Goal: Communication & Community: Answer question/provide support

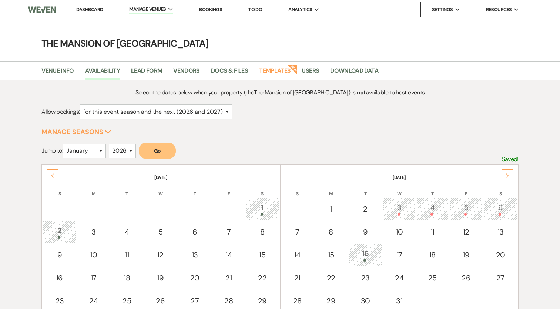
select select "2"
select select "2026"
click at [93, 6] on link "Dashboard" at bounding box center [89, 9] width 27 height 6
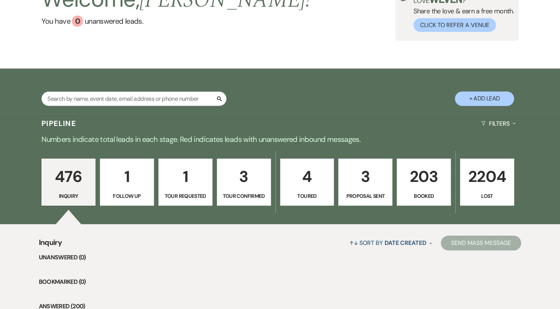
scroll to position [37, 0]
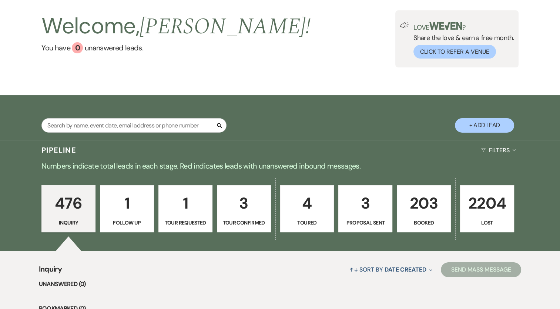
click at [416, 198] on p "203" at bounding box center [424, 203] width 44 height 25
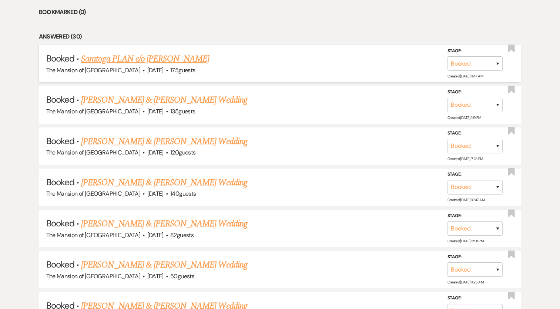
scroll to position [333, 0]
click at [158, 55] on link "Saratoga PLAN c/o [PERSON_NAME]" at bounding box center [145, 58] width 128 height 13
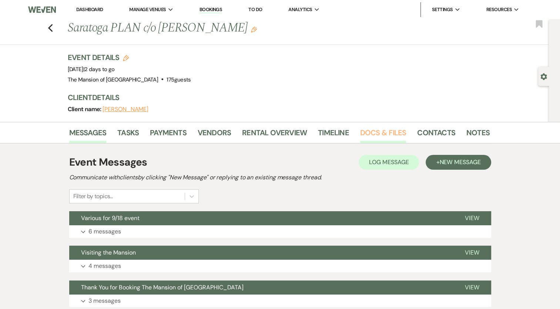
click at [390, 137] on link "Docs & Files" at bounding box center [383, 135] width 46 height 16
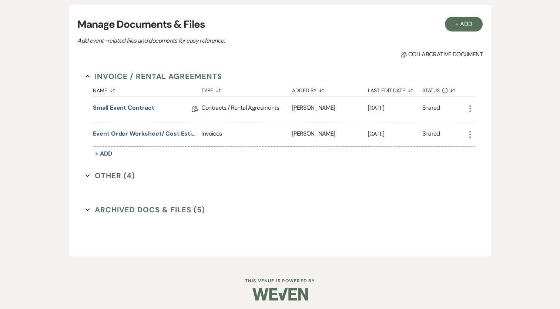
scroll to position [111, 0]
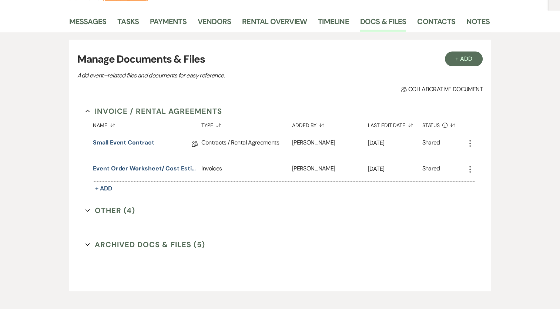
click at [120, 207] on button "Other (4) Expand" at bounding box center [111, 210] width 50 height 11
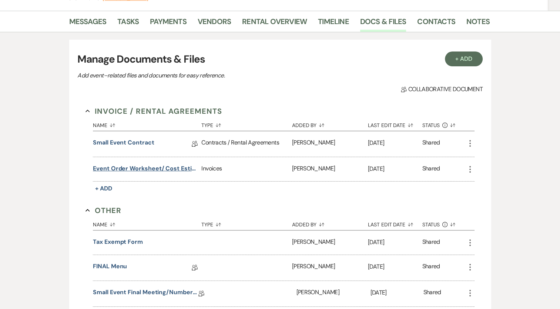
click at [168, 168] on button "Event Order Worksheet/ Cost Estimate" at bounding box center [145, 168] width 105 height 9
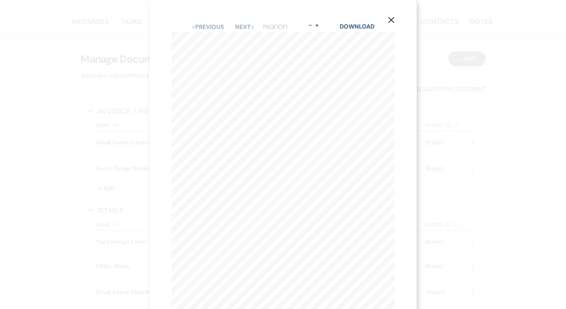
click at [392, 23] on icon "X" at bounding box center [391, 20] width 7 height 7
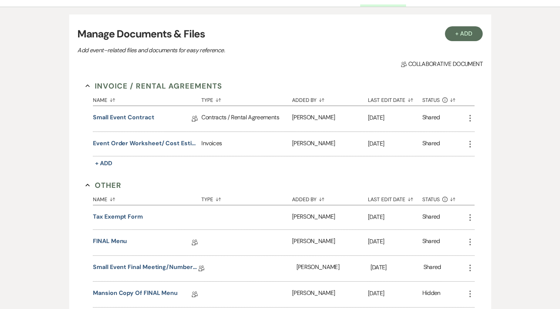
scroll to position [148, 0]
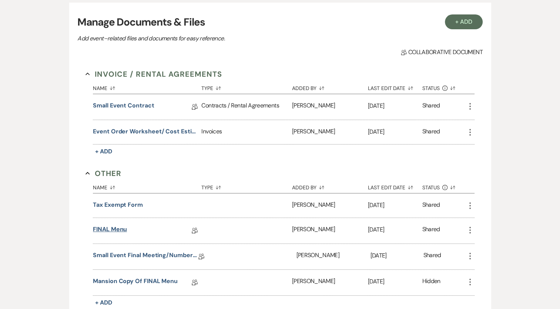
click at [123, 227] on link "FINAL Menu" at bounding box center [110, 230] width 34 height 11
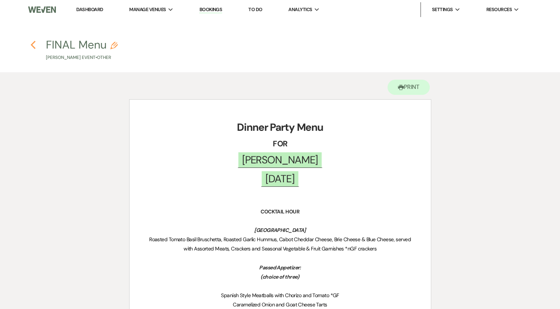
click at [32, 46] on use "button" at bounding box center [33, 45] width 5 height 8
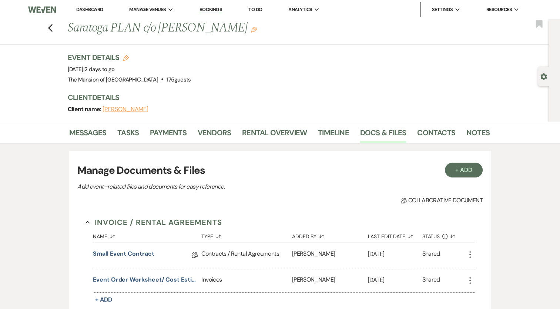
scroll to position [148, 0]
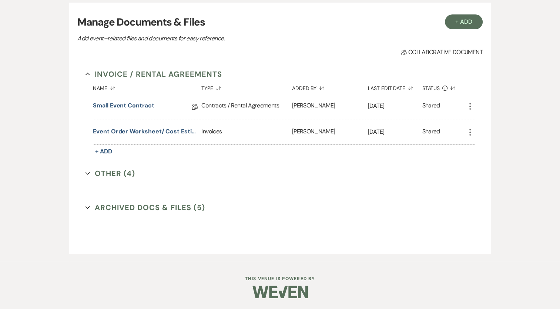
click at [121, 172] on button "Other (4) Expand" at bounding box center [111, 173] width 50 height 11
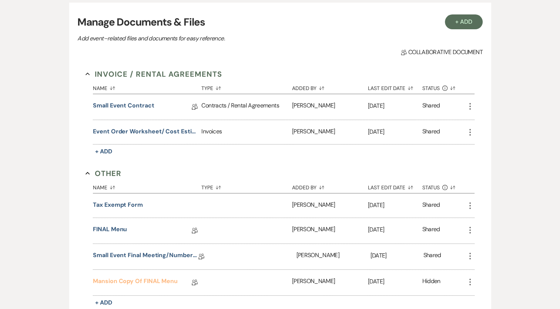
click at [159, 277] on link "Mansion Copy of FINAL Menu" at bounding box center [135, 282] width 85 height 11
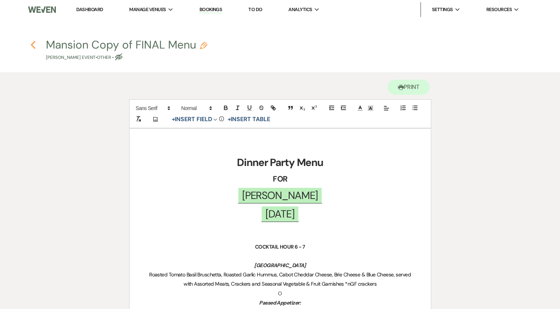
click at [33, 49] on icon "Previous" at bounding box center [33, 44] width 6 height 9
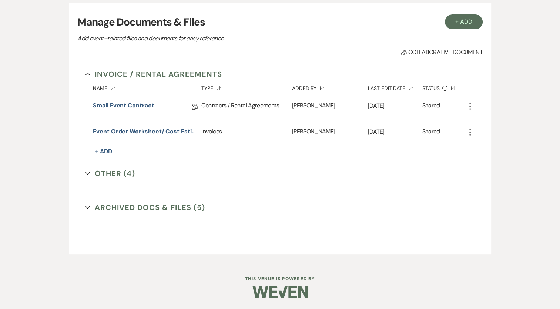
click at [113, 173] on button "Other (4) Expand" at bounding box center [111, 173] width 50 height 11
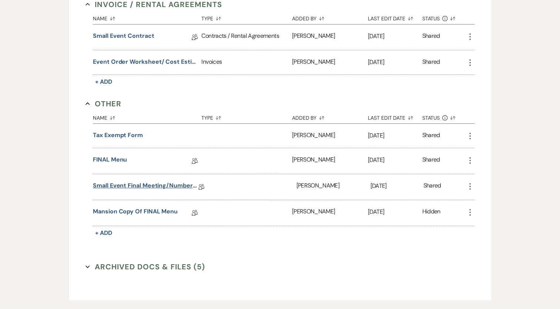
scroll to position [222, 0]
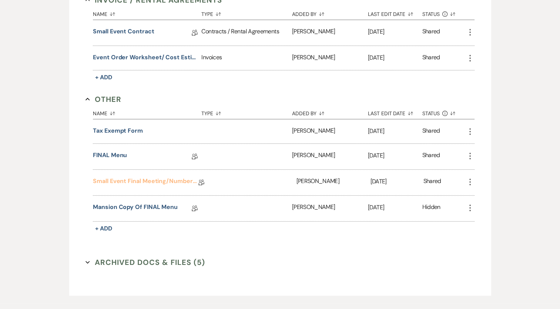
click at [135, 179] on link "Small Event Final Meeting/Numbers Doc" at bounding box center [145, 182] width 105 height 11
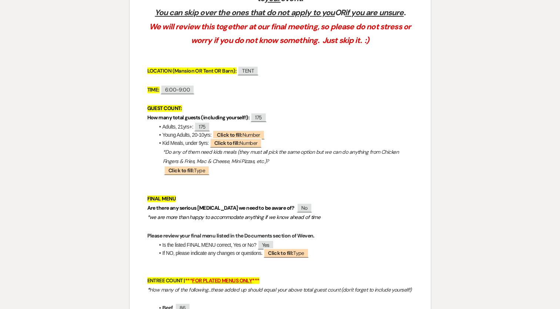
scroll to position [222, 0]
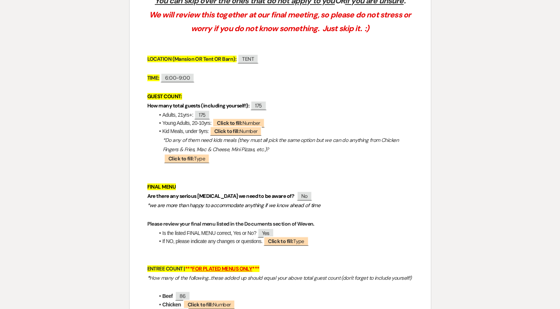
click at [358, 209] on p "*we are more than happy to accommodate anything if we know ahead of time" at bounding box center [280, 205] width 266 height 9
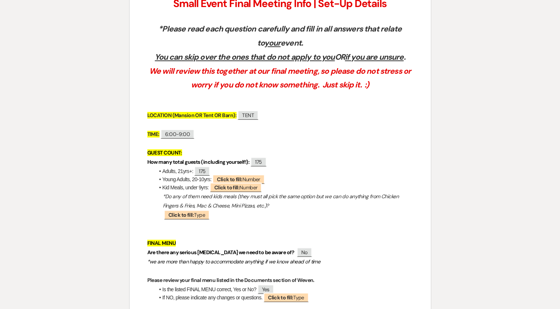
scroll to position [0, 0]
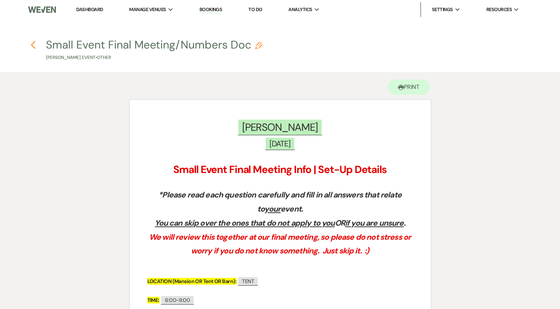
click at [31, 45] on use "button" at bounding box center [33, 45] width 5 height 8
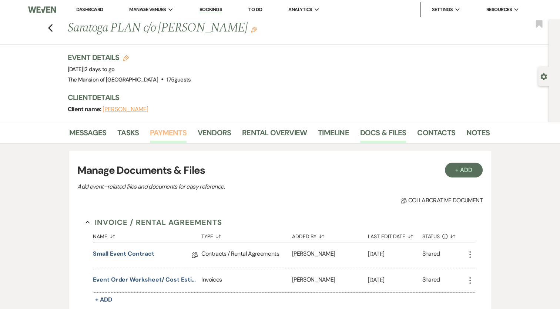
click at [155, 129] on link "Payments" at bounding box center [168, 135] width 37 height 16
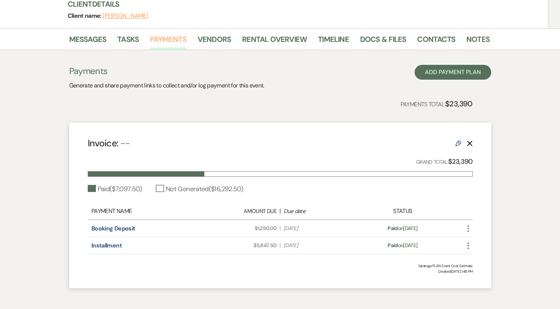
scroll to position [111, 0]
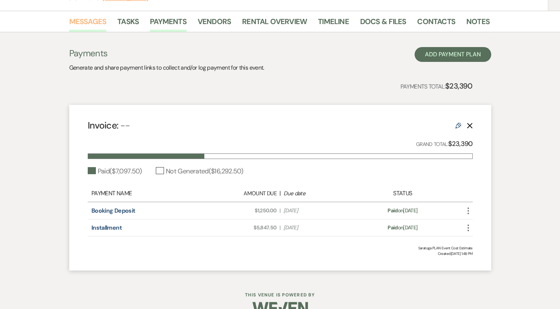
click at [94, 21] on link "Messages" at bounding box center [87, 24] width 37 height 16
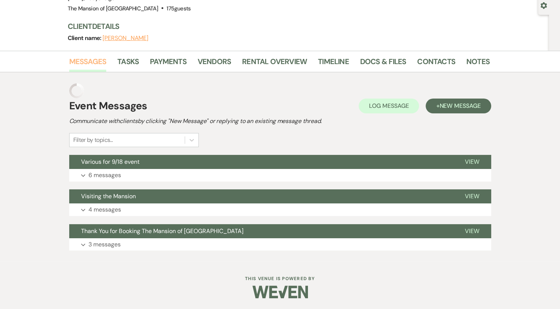
scroll to position [56, 0]
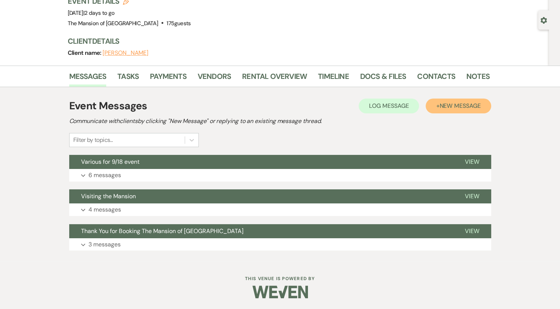
click at [442, 109] on span "New Message" at bounding box center [459, 106] width 41 height 8
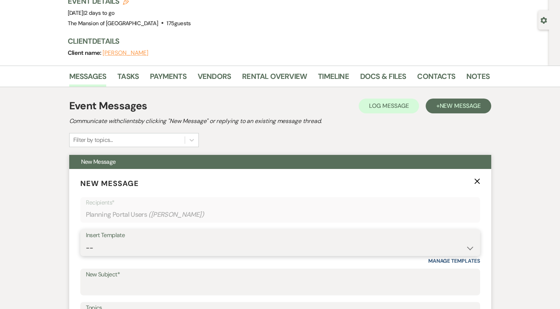
click at [140, 248] on select "-- Booking Template Final Number & Meeting Request Copy of Weven Planning Porta…" at bounding box center [280, 248] width 389 height 14
select select "5814"
click at [86, 241] on select "-- Booking Template Final Number & Meeting Request Copy of Weven Planning Porta…" at bounding box center [280, 248] width 389 height 14
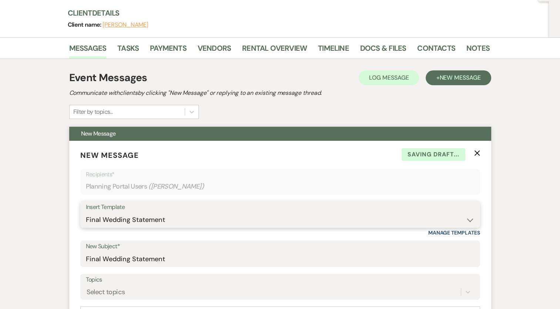
scroll to position [130, 0]
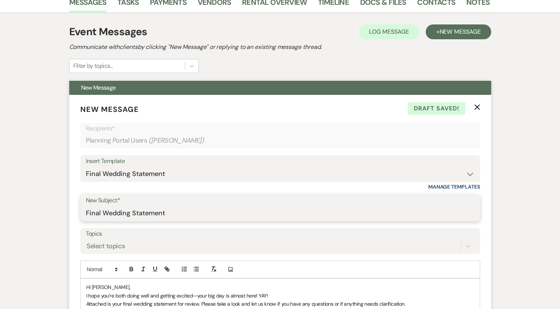
drag, startPoint x: 121, startPoint y: 210, endPoint x: 103, endPoint y: 211, distance: 18.6
click at [103, 211] on input "Final Wedding Statement" at bounding box center [280, 213] width 389 height 14
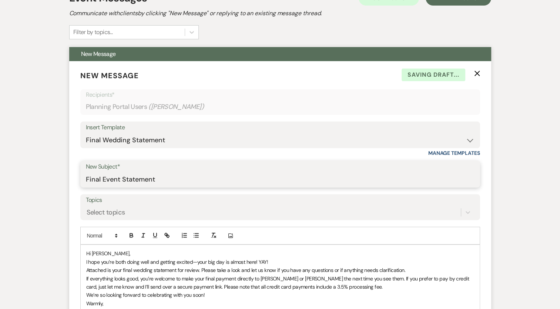
scroll to position [204, 0]
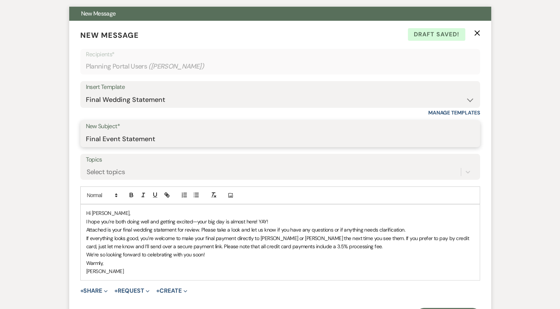
type input "Final Event Statement"
drag, startPoint x: 115, startPoint y: 221, endPoint x: 129, endPoint y: 222, distance: 13.7
click at [129, 222] on span "I hope you’re both doing well and getting excited—your big day is almost here! …" at bounding box center [177, 221] width 182 height 7
click at [130, 222] on span "I hope you’re both doing well and getting excited—your big day is almost here! …" at bounding box center [177, 221] width 182 height 7
click at [196, 221] on span "I hope you’re doing well and getting excited—your big day is almost here! YAY!" at bounding box center [171, 221] width 170 height 7
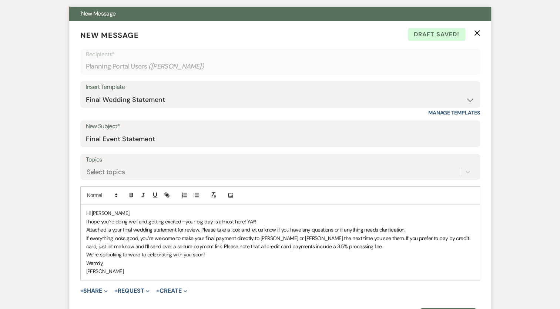
click at [212, 217] on p "I hope you’re doing well and getting excited—your big day is almost here! YAY!" at bounding box center [280, 221] width 388 height 8
click at [151, 228] on span "Attached is your final wedding statement for review. Please take a look and let…" at bounding box center [245, 229] width 319 height 7
click at [443, 238] on span "If everything looks good, you’re welcome to make your final payment directly to…" at bounding box center [278, 242] width 384 height 15
click at [108, 253] on span "We’re so looking forward to celebrating with you soon!" at bounding box center [145, 254] width 119 height 7
drag, startPoint x: 140, startPoint y: 254, endPoint x: 145, endPoint y: 265, distance: 12.9
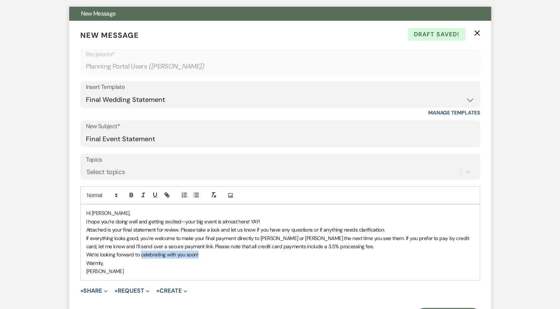
click at [214, 252] on p "We’re looking forward to celebrating with you soon!" at bounding box center [280, 254] width 388 height 8
click at [107, 273] on p "[PERSON_NAME]" at bounding box center [280, 271] width 388 height 8
click at [96, 288] on button "+ Share Expand" at bounding box center [94, 291] width 28 height 6
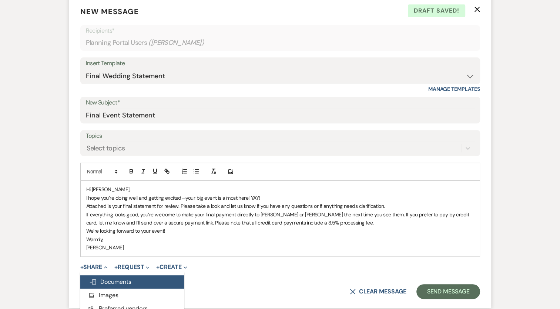
scroll to position [241, 0]
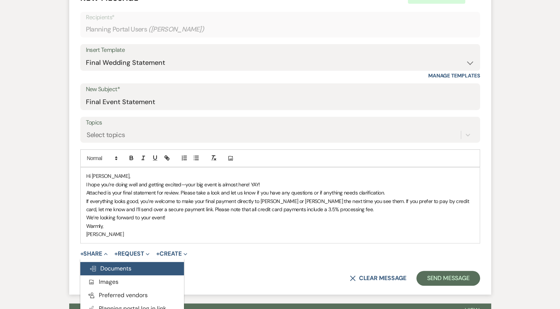
click at [124, 266] on span "Doc Upload Documents" at bounding box center [110, 268] width 42 height 8
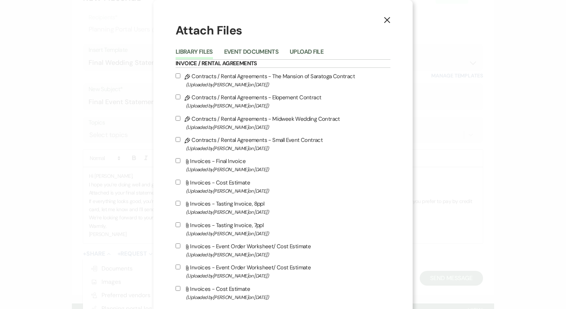
click at [319, 53] on button "Upload File" at bounding box center [306, 54] width 34 height 10
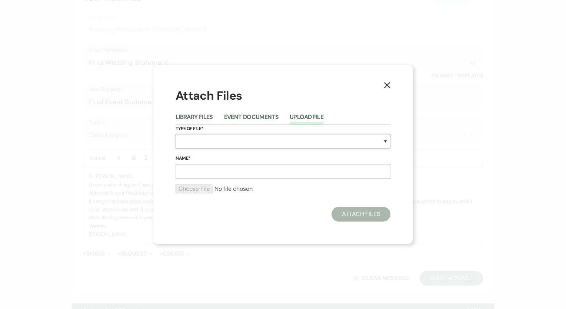
click at [258, 138] on select "Special Event Insurance Vendor Certificate of Insurance Contracts / Rental Agre…" at bounding box center [282, 141] width 215 height 14
click at [175, 134] on select "Special Event Insurance Vendor Certificate of Insurance Contracts / Rental Agre…" at bounding box center [282, 141] width 215 height 14
drag, startPoint x: 226, startPoint y: 141, endPoint x: 227, endPoint y: 149, distance: 8.2
click at [226, 141] on select "Special Event Insurance Vendor Certificate of Insurance Contracts / Rental Agre…" at bounding box center [282, 141] width 215 height 14
select select "22"
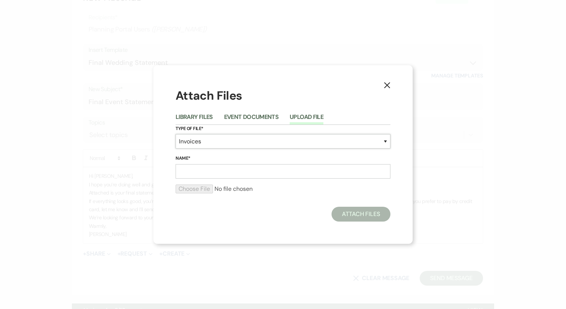
click at [175, 134] on select "Special Event Insurance Vendor Certificate of Insurance Contracts / Rental Agre…" at bounding box center [282, 141] width 215 height 14
click at [215, 168] on input "Name*" at bounding box center [282, 171] width 215 height 14
type input "Final Event Invoice"
click at [188, 192] on input "file" at bounding box center [282, 188] width 215 height 9
type input "C:\fakepath\2025 Event Order Worksheet _ Saratoga PLAN.xlsx - Sheet1 (1).pdf"
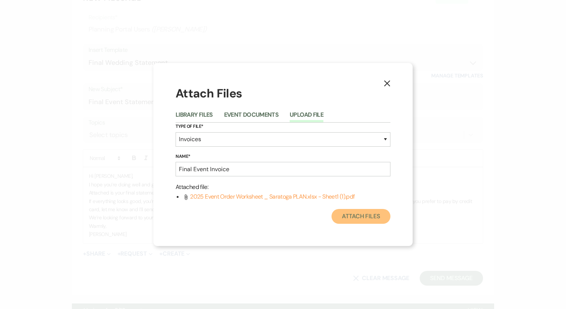
click at [359, 214] on button "Attach Files" at bounding box center [360, 216] width 59 height 15
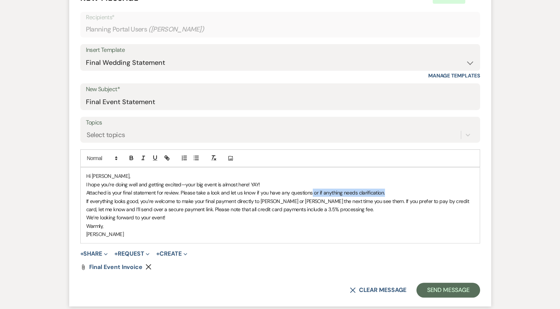
drag, startPoint x: 312, startPoint y: 191, endPoint x: 384, endPoint y: 192, distance: 72.6
click at [384, 192] on p "Attached is your final statement for review. Please take a look and let us know…" at bounding box center [280, 192] width 388 height 8
drag, startPoint x: 276, startPoint y: 201, endPoint x: 357, endPoint y: 198, distance: 80.7
click at [357, 198] on span "If everything looks good, you’re welcome to make your final payment directly to…" at bounding box center [278, 205] width 384 height 15
drag, startPoint x: 355, startPoint y: 214, endPoint x: 359, endPoint y: 212, distance: 4.3
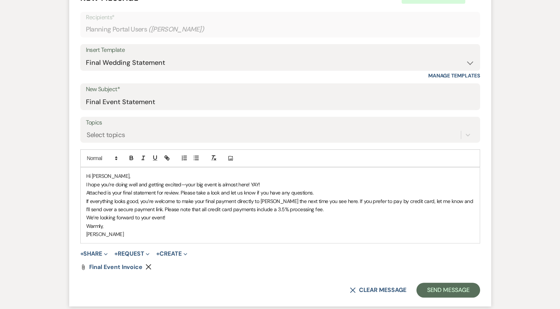
click at [359, 213] on p "We’re looking forward to your event!" at bounding box center [280, 217] width 388 height 8
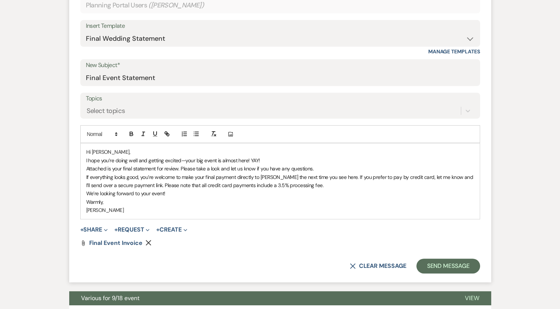
scroll to position [278, 0]
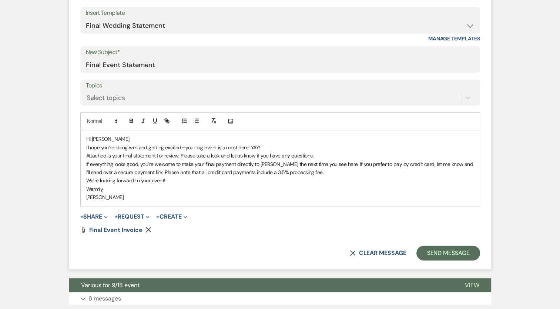
click at [334, 164] on span "If everything looks good, you’re welcome to make your final payment directly to…" at bounding box center [280, 168] width 388 height 15
click at [407, 185] on p "Warmly," at bounding box center [280, 189] width 388 height 8
click at [328, 168] on p "If everything looks good, you’re welcome to make your final payment directly to…" at bounding box center [280, 168] width 388 height 17
click at [329, 168] on p "If everything looks good, you’re welcome to make your final payment directly to…" at bounding box center [280, 168] width 388 height 17
click at [345, 190] on p "Warmly," at bounding box center [280, 189] width 388 height 8
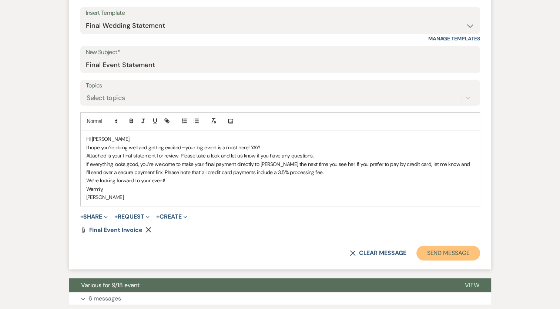
click at [448, 246] on button "Send Message" at bounding box center [447, 252] width 63 height 15
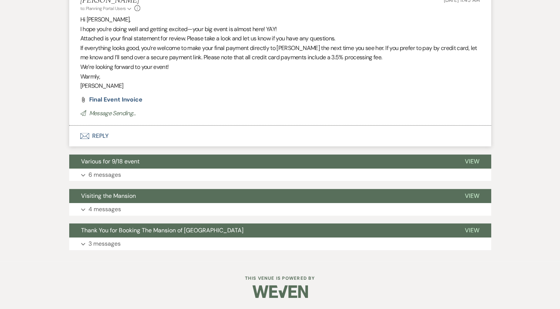
scroll to position [4, 0]
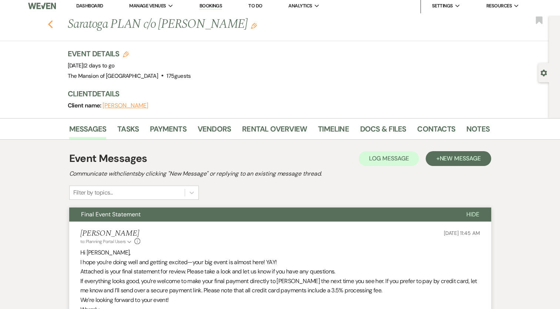
click at [53, 21] on icon "Previous" at bounding box center [51, 24] width 6 height 9
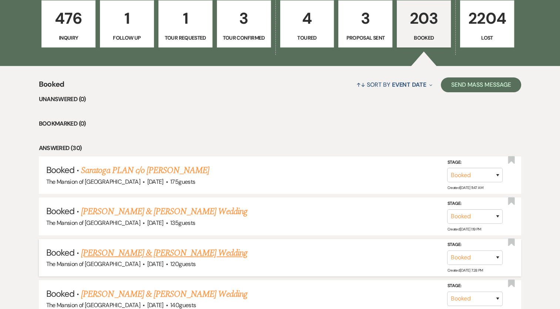
scroll to position [222, 0]
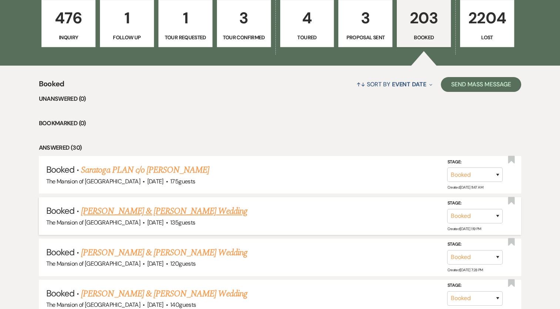
click at [194, 208] on link "[PERSON_NAME] & [PERSON_NAME] Wedding" at bounding box center [164, 210] width 166 height 13
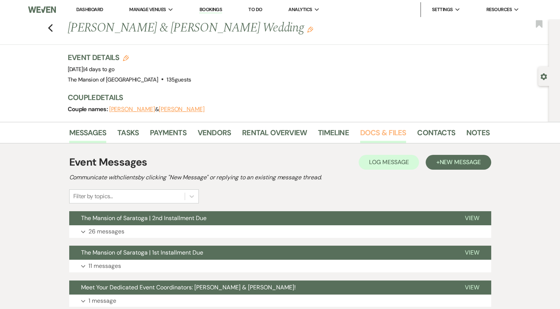
click at [372, 132] on link "Docs & Files" at bounding box center [383, 135] width 46 height 16
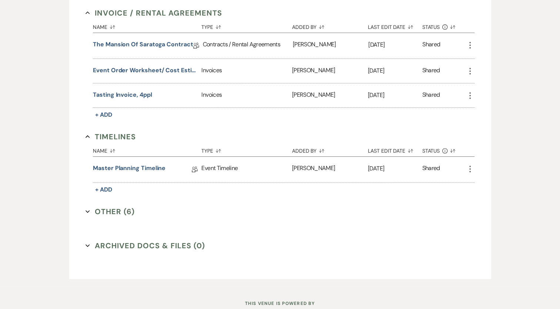
scroll to position [232, 0]
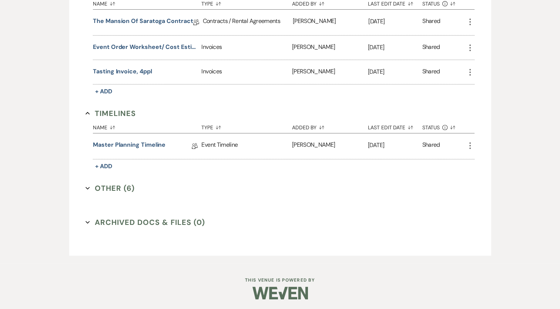
click at [110, 186] on button "Other (6) Expand" at bounding box center [110, 187] width 49 height 11
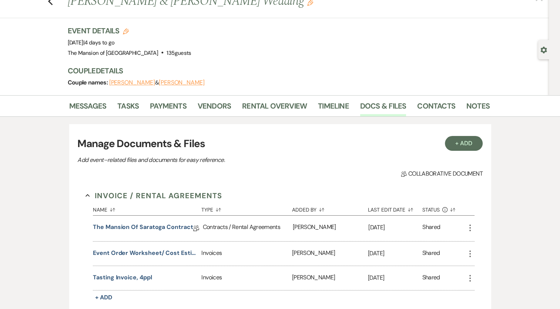
scroll to position [74, 0]
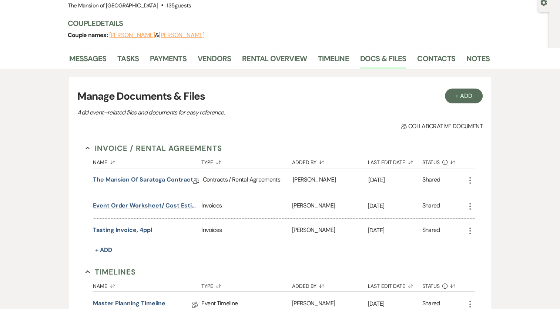
click at [158, 204] on button "Event Order Worksheet/ Cost Estimate" at bounding box center [145, 205] width 105 height 9
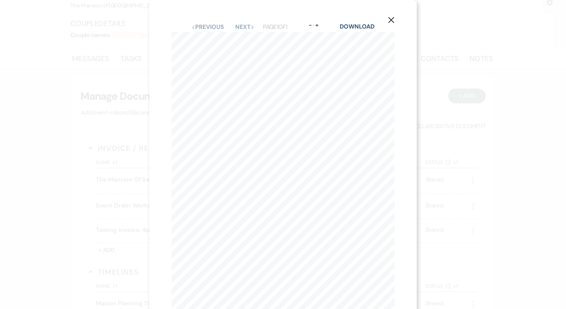
click at [388, 16] on button "X" at bounding box center [390, 19] width 11 height 13
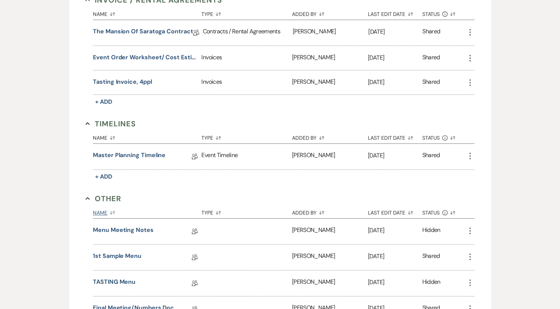
scroll to position [259, 0]
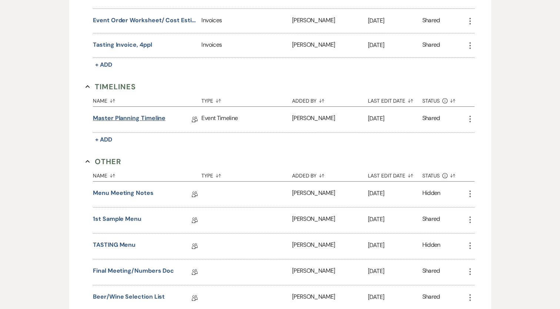
click at [159, 117] on link "Master Planning Timeline" at bounding box center [129, 119] width 73 height 11
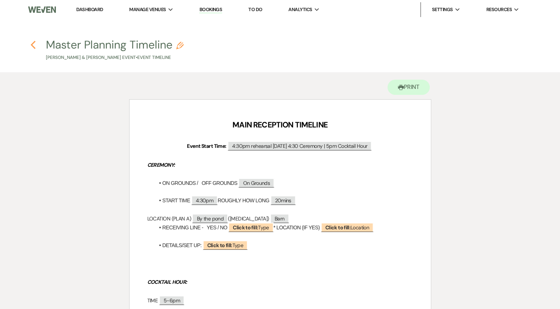
click at [34, 46] on icon "Previous" at bounding box center [33, 44] width 6 height 9
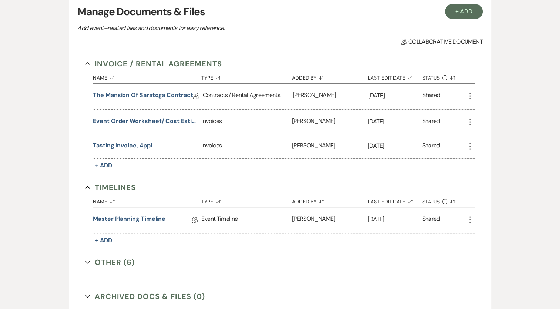
scroll to position [232, 0]
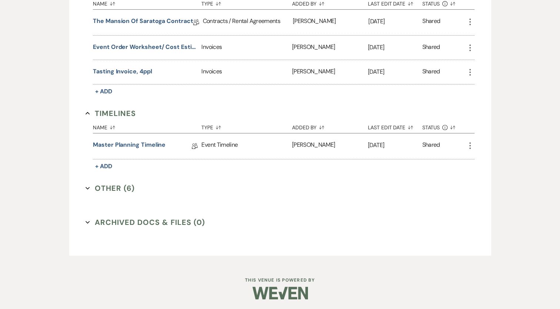
click at [113, 188] on button "Other (6) Expand" at bounding box center [110, 187] width 49 height 11
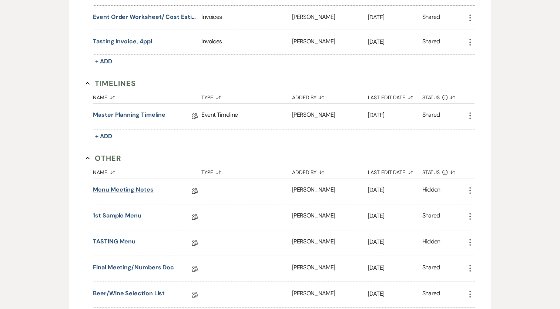
scroll to position [306, 0]
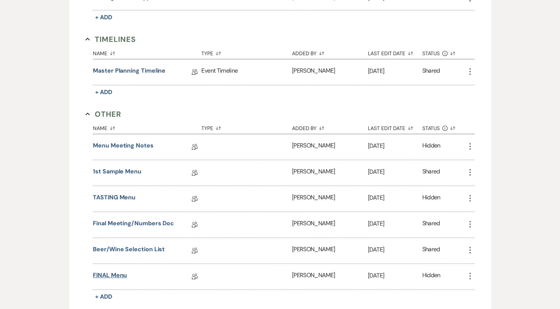
drag, startPoint x: 91, startPoint y: 271, endPoint x: 101, endPoint y: 270, distance: 10.1
click at [91, 272] on section "Other Collapse Name Sort Default Type Sort Default Added By Sort Default Last E…" at bounding box center [280, 204] width 389 height 193
click at [114, 271] on link "FINAL Menu" at bounding box center [110, 276] width 34 height 11
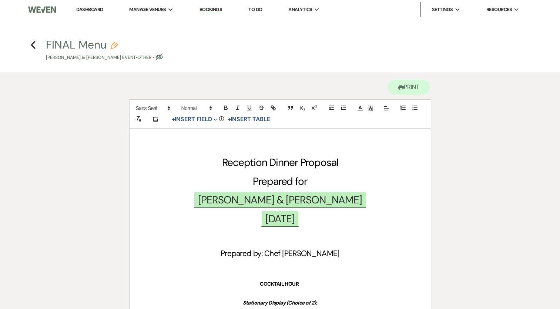
click at [36, 44] on h4 "Previous FINAL Menu Pencil [PERSON_NAME] & [PERSON_NAME] Event • Other • Eye Bl…" at bounding box center [280, 49] width 533 height 24
click at [34, 47] on icon "Previous" at bounding box center [33, 44] width 6 height 9
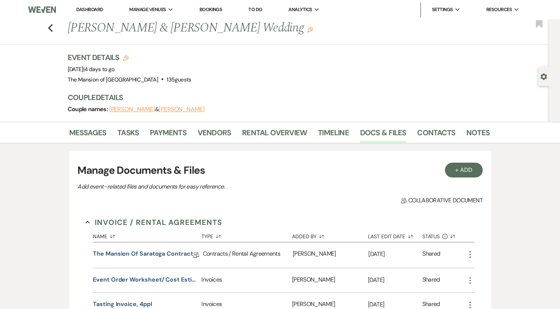
scroll to position [232, 0]
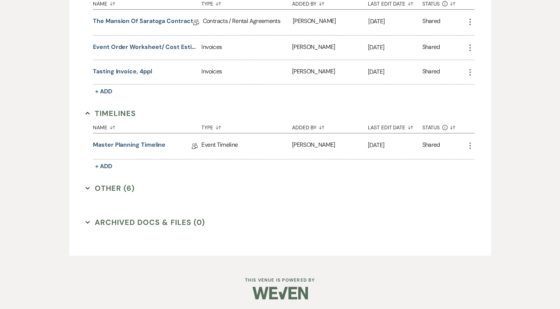
click at [118, 184] on button "Other (6) Expand" at bounding box center [110, 187] width 49 height 11
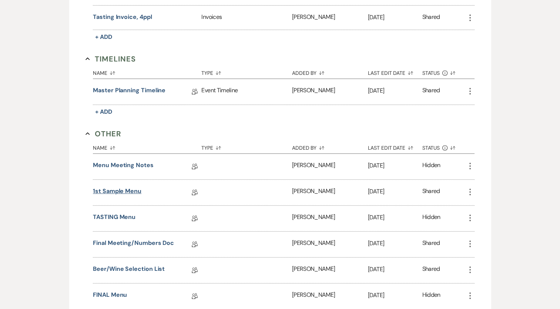
scroll to position [343, 0]
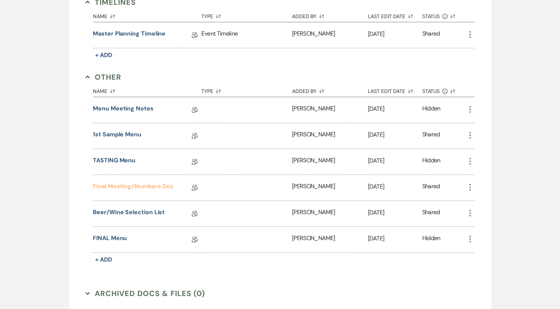
click at [121, 182] on link "Final Meeting/Numbers Doc" at bounding box center [133, 187] width 81 height 11
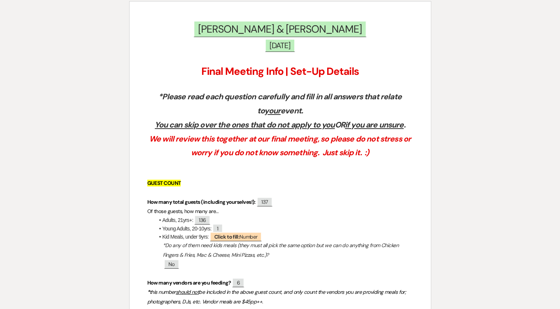
scroll to position [111, 0]
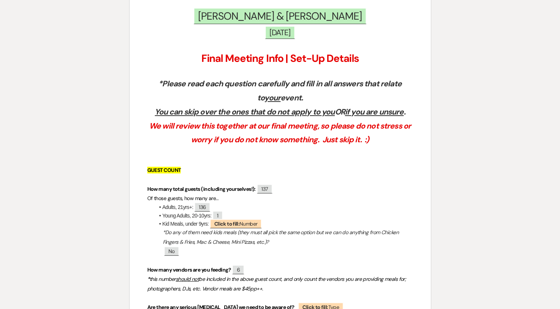
click at [318, 195] on p "Of those guests, how many are…" at bounding box center [280, 198] width 266 height 9
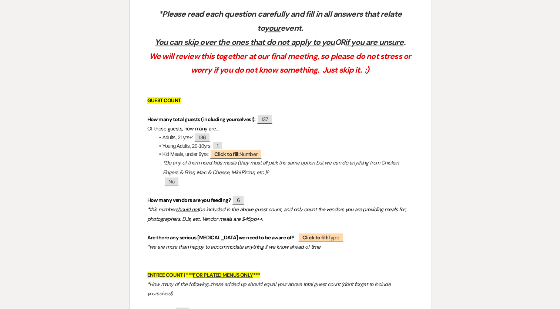
scroll to position [185, 0]
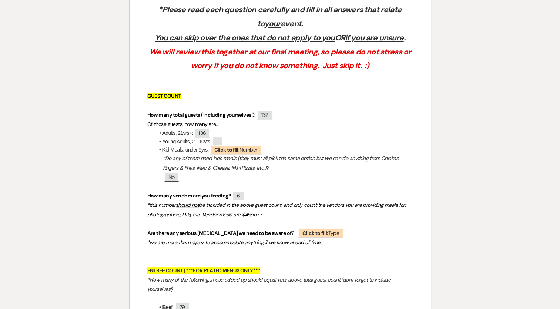
click at [292, 192] on p "How many vendors are you feeding? ﻿ 6 ﻿" at bounding box center [280, 195] width 266 height 9
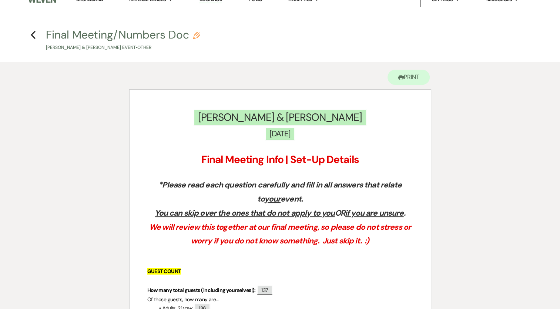
scroll to position [0, 0]
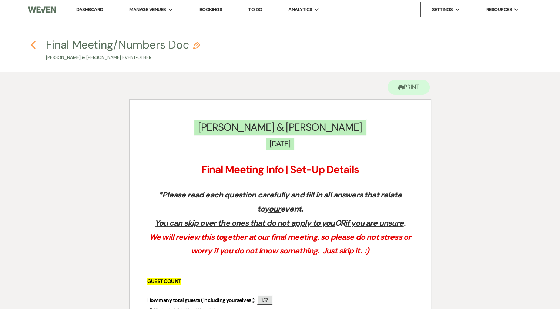
click at [34, 40] on icon "Previous" at bounding box center [33, 44] width 6 height 9
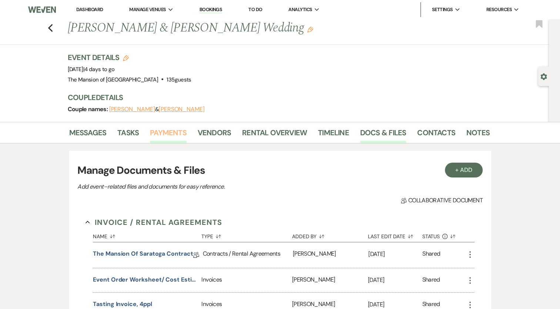
click at [164, 137] on link "Payments" at bounding box center [168, 135] width 37 height 16
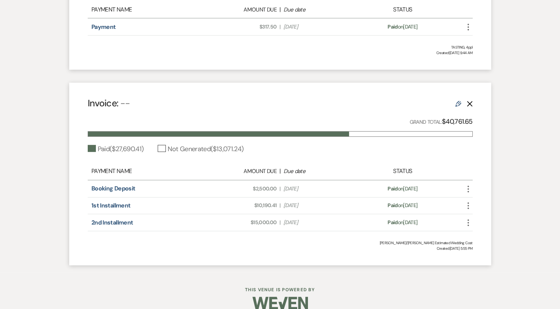
scroll to position [296, 0]
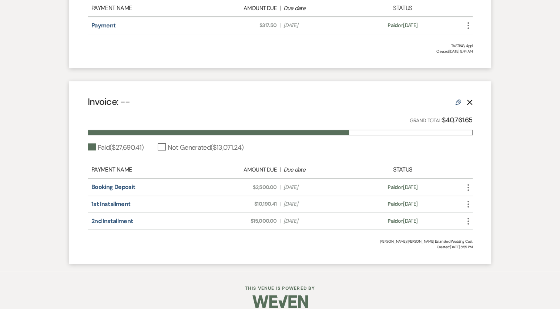
click at [458, 98] on link "Edit" at bounding box center [458, 102] width 6 height 8
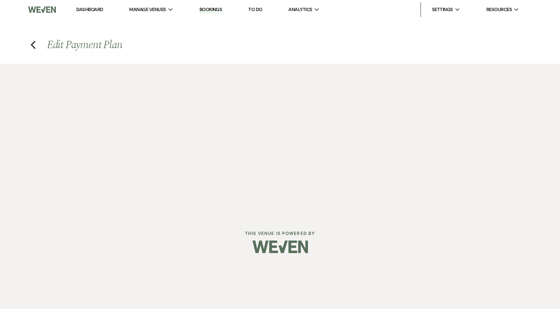
select select "1"
select select "true"
select select "1"
select select "true"
select select "1"
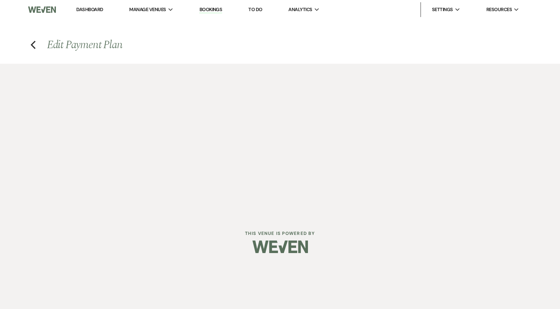
select select "true"
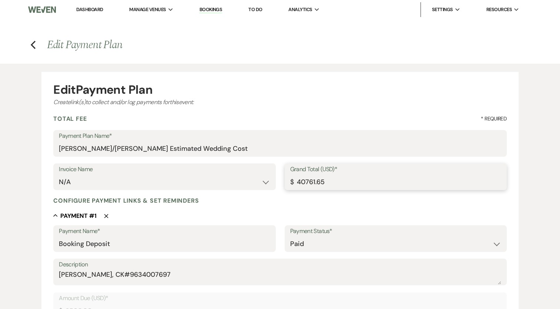
drag, startPoint x: 315, startPoint y: 180, endPoint x: 320, endPoint y: 177, distance: 5.5
click at [317, 178] on input "40761.65" at bounding box center [395, 182] width 211 height 14
click at [321, 176] on input "40761.65" at bounding box center [395, 182] width 211 height 14
drag, startPoint x: 324, startPoint y: 176, endPoint x: 332, endPoint y: 177, distance: 8.2
click at [326, 175] on input "40761.65" at bounding box center [395, 182] width 211 height 14
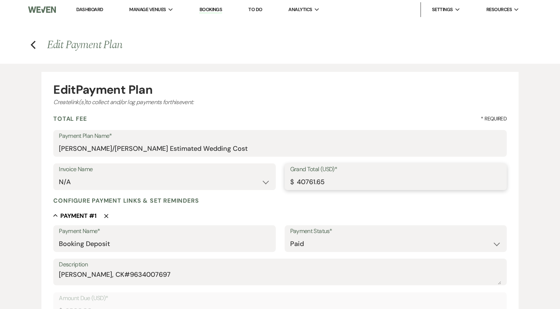
click at [315, 182] on input "40761.65" at bounding box center [395, 182] width 211 height 14
click at [314, 182] on input "40761.65" at bounding box center [395, 182] width 211 height 14
click at [312, 183] on input "40761.65" at bounding box center [395, 182] width 211 height 14
click at [317, 188] on input "40761.65" at bounding box center [395, 182] width 211 height 14
click at [312, 176] on input "40761.65" at bounding box center [395, 182] width 211 height 14
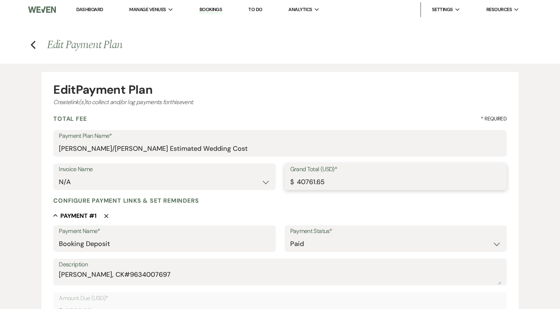
click at [311, 176] on input "40761.65" at bounding box center [395, 182] width 211 height 14
click at [309, 177] on input "40761.65" at bounding box center [395, 182] width 211 height 14
click at [312, 181] on input "40761.65" at bounding box center [395, 182] width 211 height 14
click at [311, 182] on input "40761.65" at bounding box center [395, 182] width 211 height 14
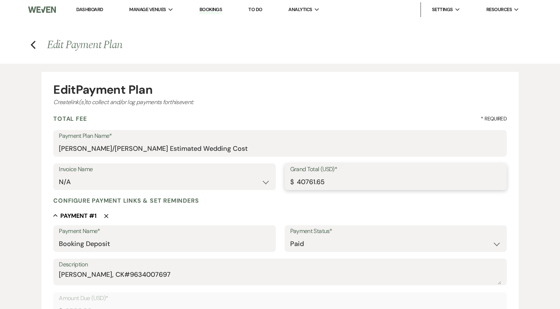
paste input "1828.64"
type input "41828.64"
click at [143, 148] on input "[PERSON_NAME]/[PERSON_NAME] Estimated Wedding Cost" at bounding box center [280, 148] width 442 height 14
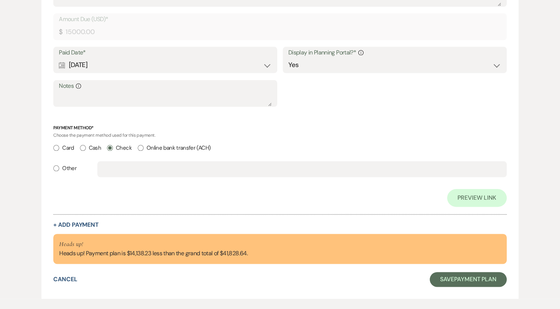
scroll to position [893, 0]
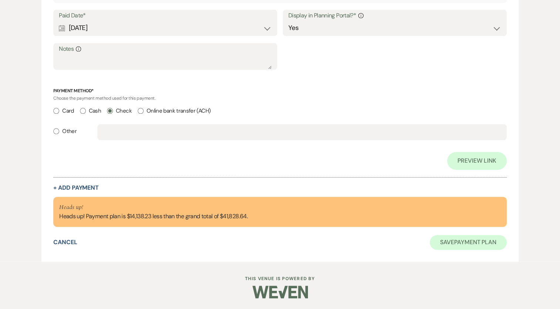
type input "[PERSON_NAME]/[PERSON_NAME] FINAL Wedding Cost"
click at [462, 242] on button "Save Payment Plan" at bounding box center [468, 242] width 77 height 15
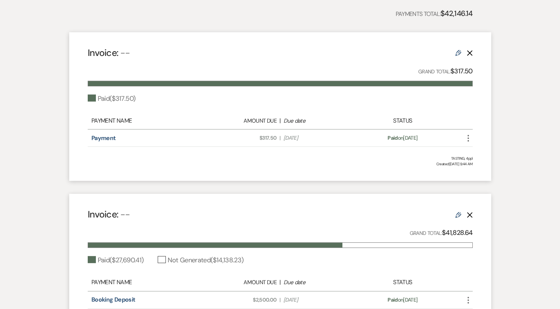
scroll to position [259, 0]
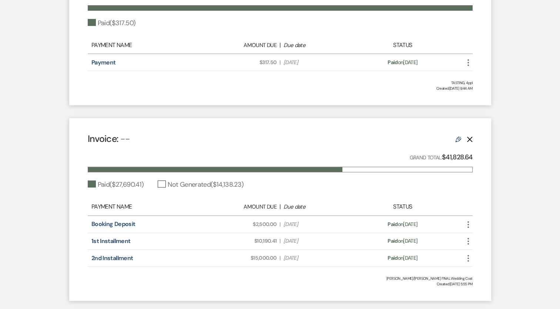
click at [302, 120] on div "Invoice: -- Edit Delete Grand Total: $41,828.64 Paid ( $27,690.41 ) Not Generat…" at bounding box center [280, 209] width 422 height 182
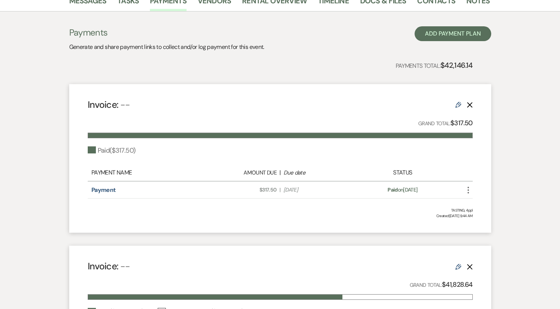
scroll to position [0, 0]
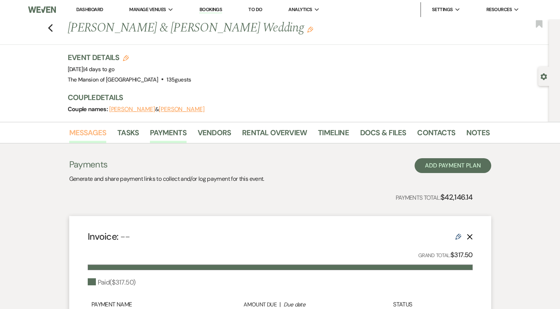
click at [96, 130] on link "Messages" at bounding box center [87, 135] width 37 height 16
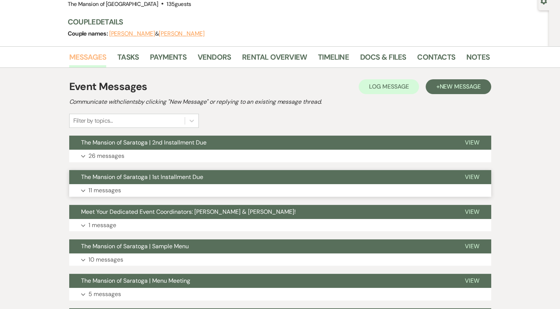
scroll to position [74, 0]
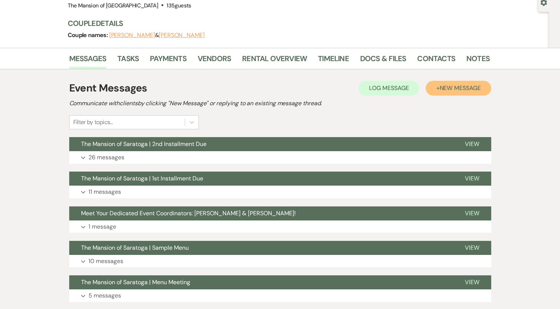
click at [440, 82] on button "+ New Message" at bounding box center [458, 88] width 65 height 15
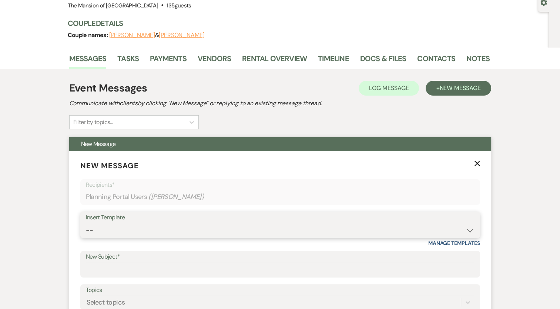
click at [139, 229] on select "-- Booking Template Final Number & Meeting Request Copy of Weven Planning Porta…" at bounding box center [280, 230] width 389 height 14
select select "5814"
click at [86, 223] on select "-- Booking Template Final Number & Meeting Request Copy of Weven Planning Porta…" at bounding box center [280, 230] width 389 height 14
type input "Final Wedding Statement"
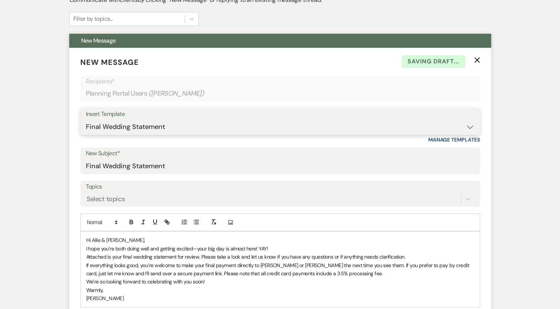
scroll to position [222, 0]
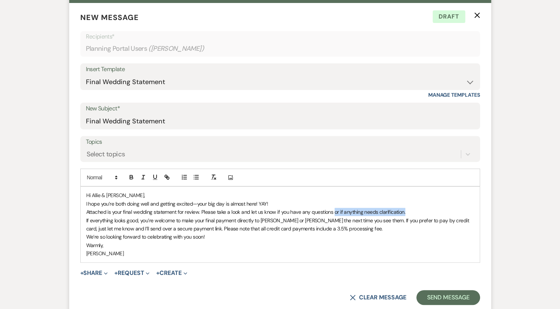
drag, startPoint x: 332, startPoint y: 211, endPoint x: 404, endPoint y: 212, distance: 71.8
click at [404, 212] on p "Attached is your final wedding statement for review. Please take a look and let…" at bounding box center [280, 212] width 388 height 8
click at [105, 235] on span "We’re so looking forward to celebrating with you soon!" at bounding box center [145, 236] width 119 height 7
click at [164, 249] on p "[PERSON_NAME]" at bounding box center [280, 253] width 388 height 8
click at [197, 237] on span "We’re looking forward to celebrating with you soon!" at bounding box center [142, 236] width 112 height 7
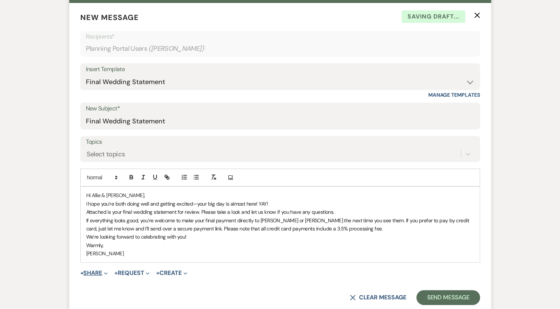
click at [88, 270] on button "+ Share Expand" at bounding box center [94, 273] width 28 height 6
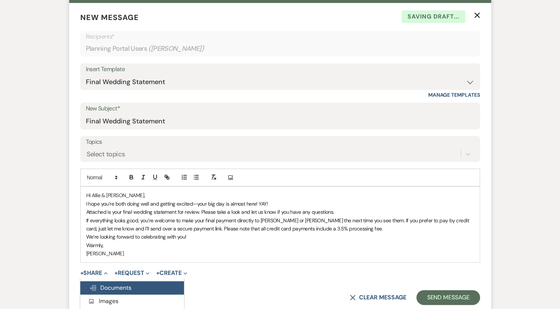
click at [113, 288] on span "Doc Upload Documents" at bounding box center [110, 288] width 42 height 8
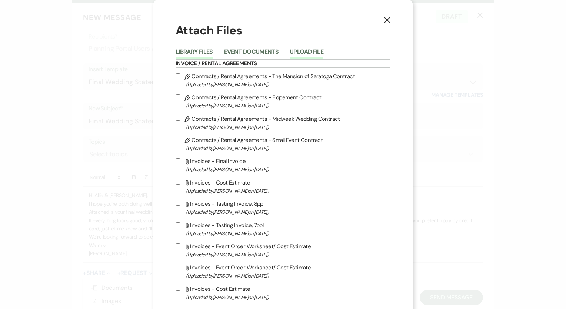
click at [316, 50] on button "Upload File" at bounding box center [306, 54] width 34 height 10
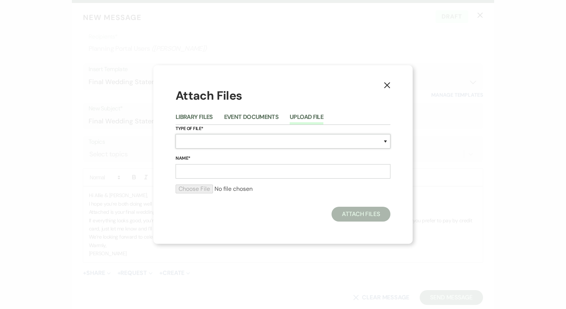
click at [264, 142] on select "Special Event Insurance Vendor Certificate of Insurance Contracts / Rental Agre…" at bounding box center [282, 141] width 215 height 14
select select "22"
click at [175, 134] on select "Special Event Insurance Vendor Certificate of Insurance Contracts / Rental Agre…" at bounding box center [282, 141] width 215 height 14
click at [218, 178] on form "Type of File* Special Event Insurance Vendor Certificate of Insurance Contracts…" at bounding box center [282, 162] width 215 height 75
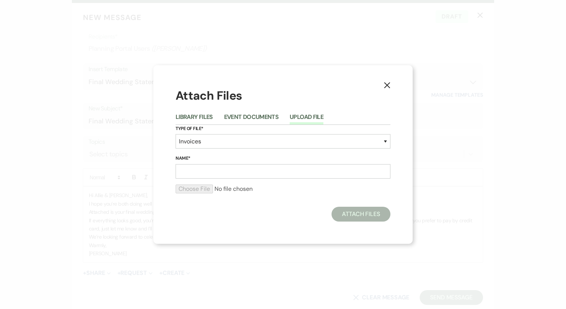
click at [223, 165] on input "Name*" at bounding box center [282, 171] width 215 height 14
type input "Final Wedding Invoice"
click at [194, 191] on input "file" at bounding box center [282, 188] width 215 height 9
type input "C:\fakepath\2025 Event Order Worksheet Iwaniec_Lenney.xlsx - Sheet1 (1).pdf"
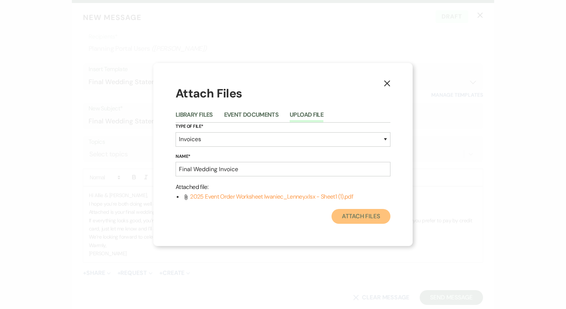
click at [359, 218] on button "Attach Files" at bounding box center [360, 216] width 59 height 15
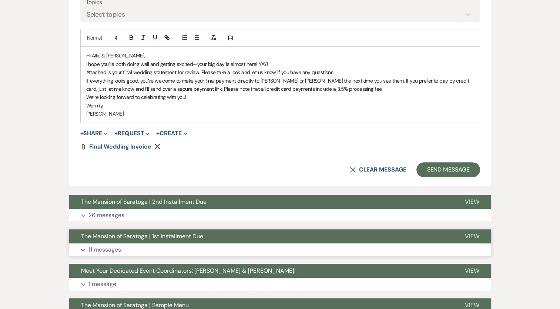
scroll to position [356, 0]
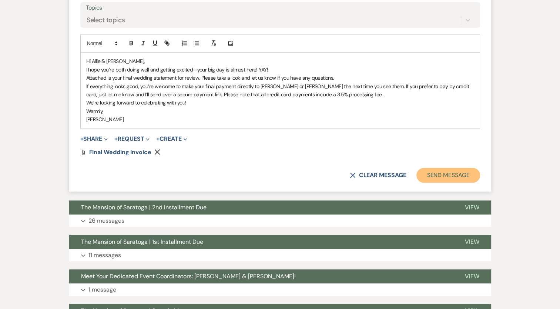
click at [432, 173] on button "Send Message" at bounding box center [447, 175] width 63 height 15
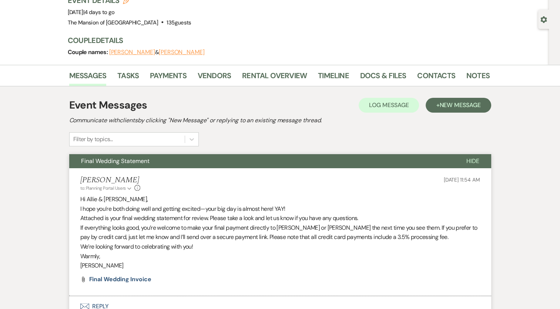
scroll to position [44, 0]
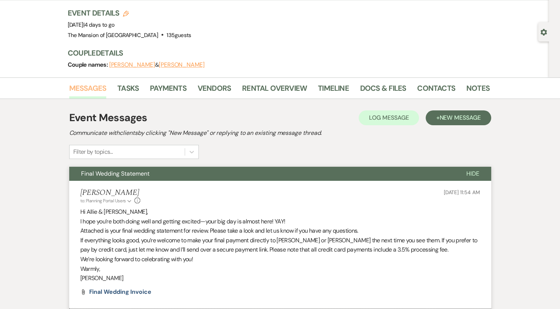
click at [84, 86] on link "Messages" at bounding box center [87, 90] width 37 height 16
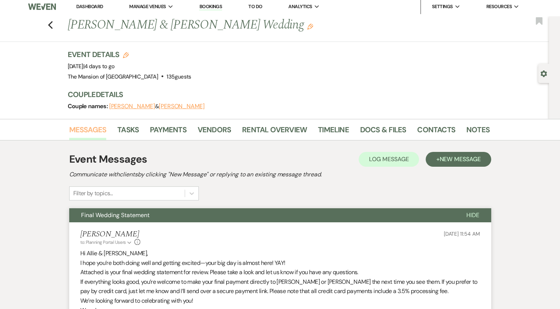
scroll to position [0, 0]
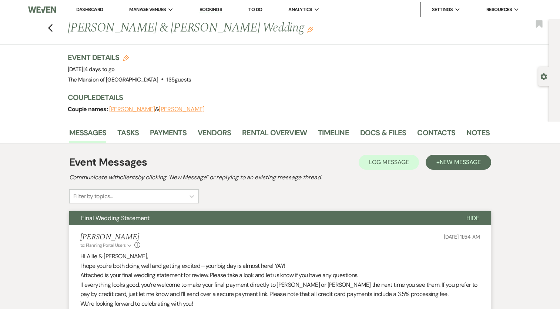
click at [97, 10] on link "Dashboard" at bounding box center [89, 9] width 27 height 6
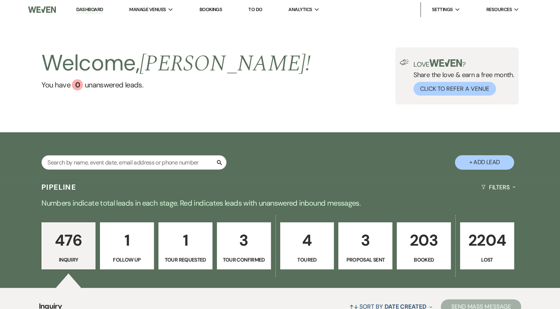
scroll to position [74, 0]
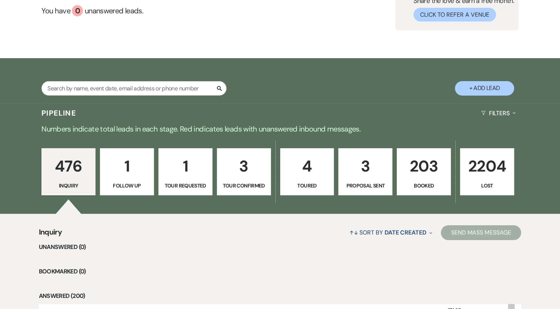
click at [422, 178] on p "203" at bounding box center [424, 166] width 44 height 25
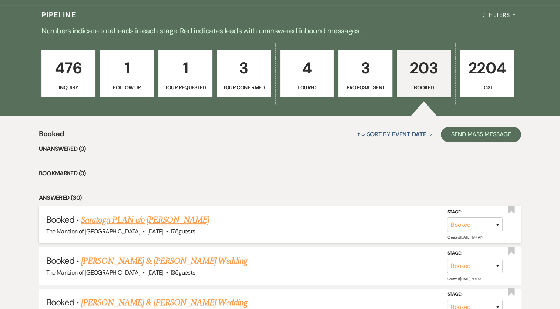
scroll to position [222, 0]
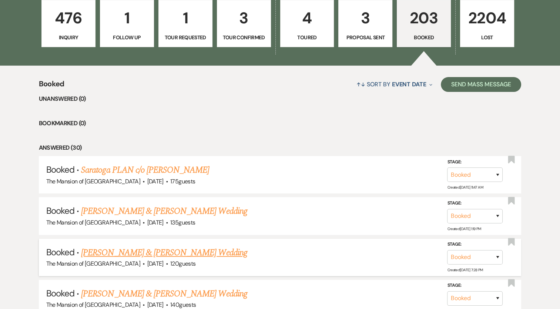
click at [133, 249] on link "[PERSON_NAME] & [PERSON_NAME] Wedding" at bounding box center [164, 252] width 166 height 13
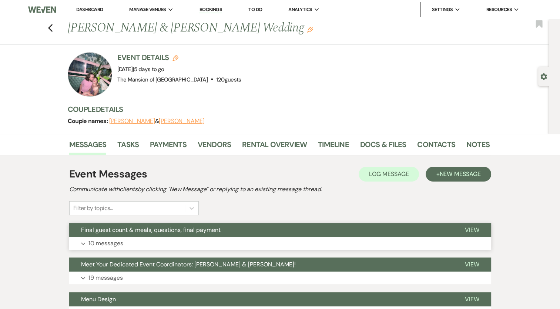
click at [141, 233] on button "Final guest count & meals, questions, final payment" at bounding box center [261, 230] width 384 height 14
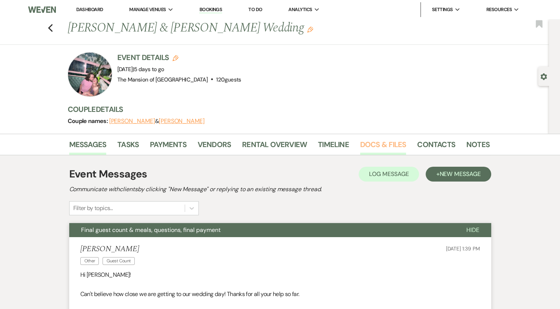
click at [392, 140] on link "Docs & Files" at bounding box center [383, 146] width 46 height 16
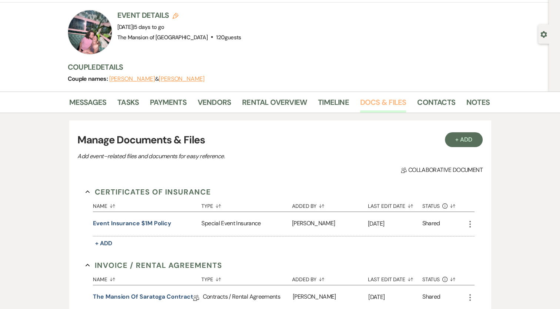
scroll to position [148, 0]
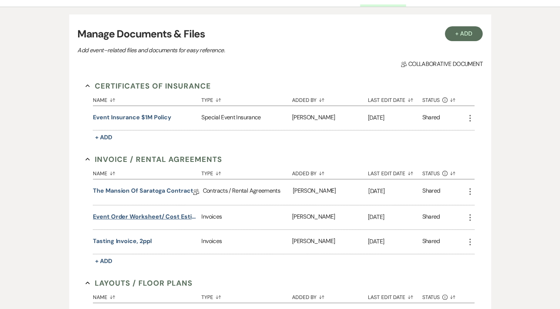
click at [143, 214] on button "Event Order Worksheet/ Cost Estimate" at bounding box center [145, 216] width 105 height 9
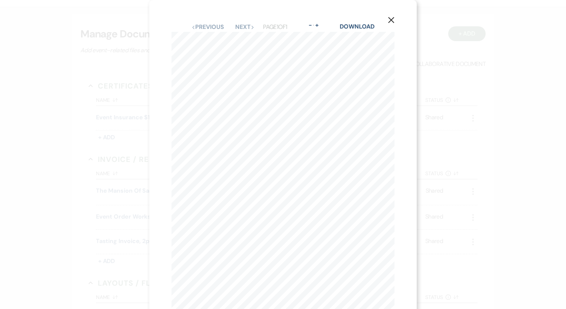
click at [391, 22] on icon "X" at bounding box center [391, 20] width 7 height 7
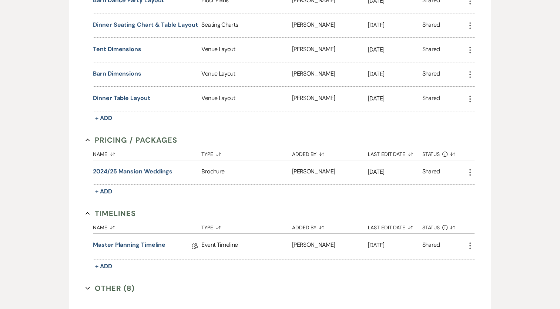
scroll to position [555, 0]
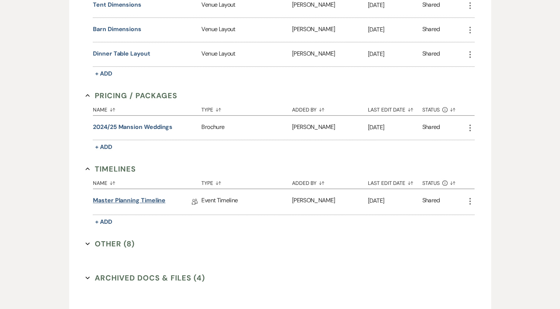
click at [151, 196] on link "Master Planning Timeline" at bounding box center [129, 201] width 73 height 11
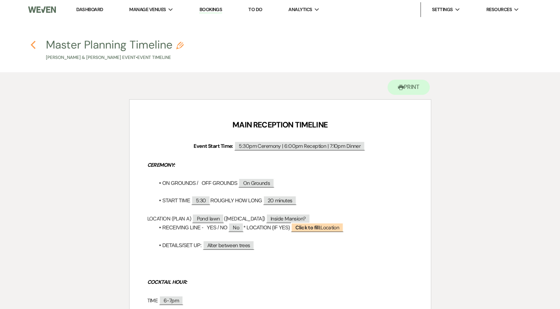
click at [30, 44] on icon "Previous" at bounding box center [33, 44] width 6 height 9
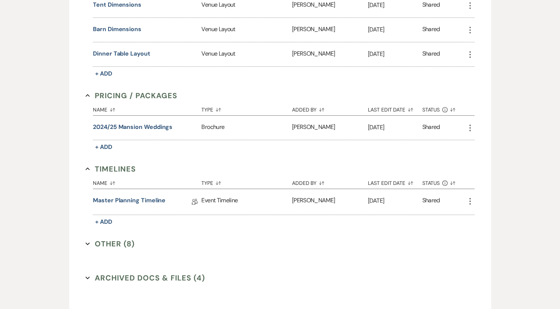
click at [117, 238] on button "Other (8) Expand" at bounding box center [110, 243] width 49 height 11
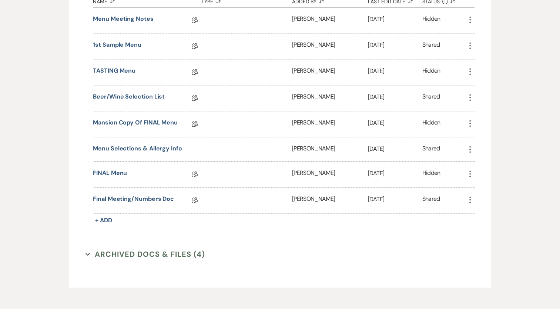
scroll to position [814, 0]
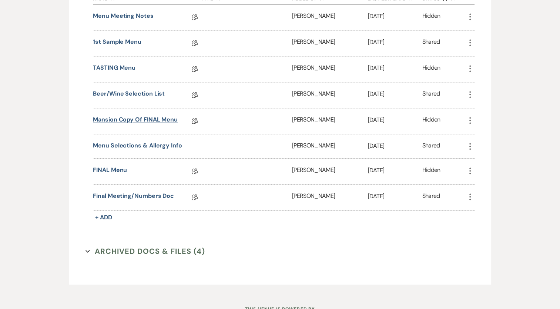
click at [132, 115] on link "Mansion Copy of FINAL Menu" at bounding box center [135, 120] width 85 height 11
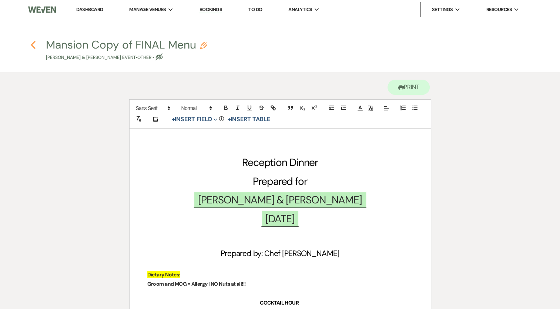
click at [34, 47] on use "button" at bounding box center [33, 45] width 5 height 8
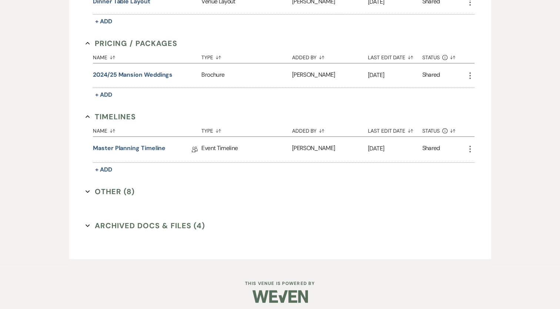
click at [121, 190] on button "Other (8) Expand" at bounding box center [110, 191] width 49 height 11
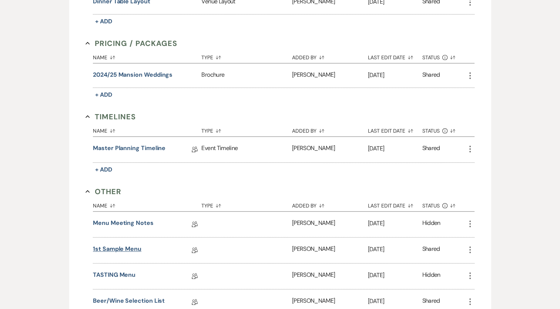
click at [128, 247] on link "1st Sample Menu" at bounding box center [117, 249] width 48 height 11
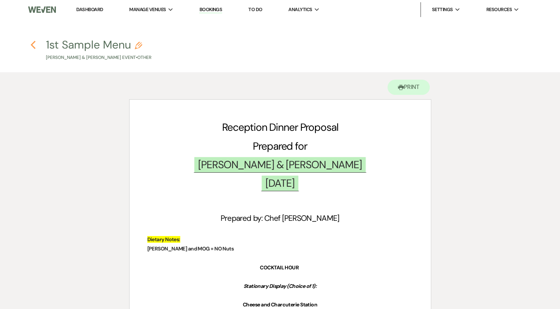
click at [31, 44] on icon "Previous" at bounding box center [33, 44] width 6 height 9
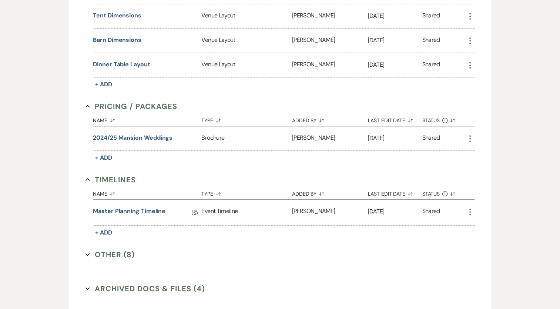
scroll to position [607, 0]
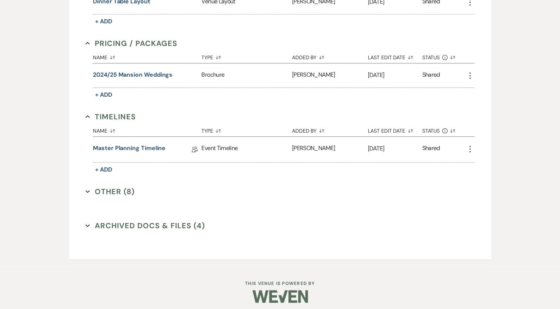
click at [114, 187] on button "Other (8) Expand" at bounding box center [110, 191] width 49 height 11
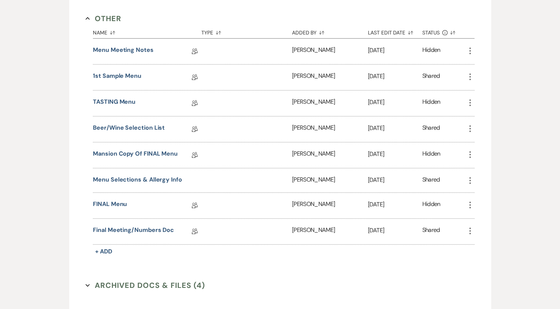
scroll to position [792, 0]
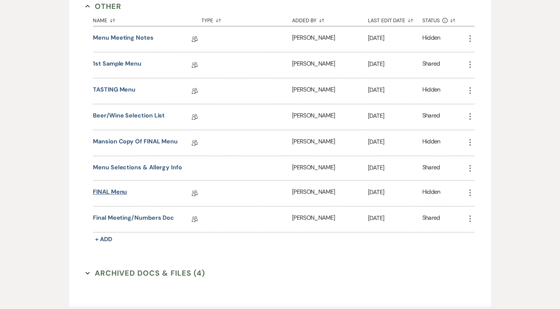
click at [120, 187] on link "FINAL Menu" at bounding box center [110, 192] width 34 height 11
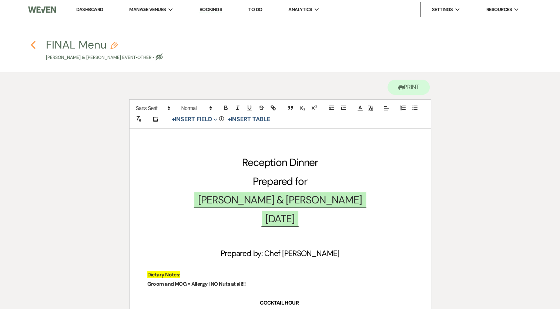
click at [33, 46] on use "button" at bounding box center [33, 45] width 5 height 8
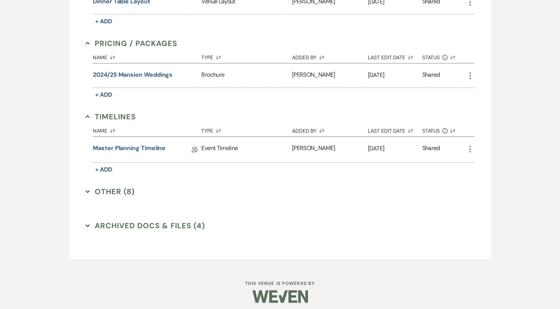
click at [99, 186] on button "Other (8) Expand" at bounding box center [110, 191] width 49 height 11
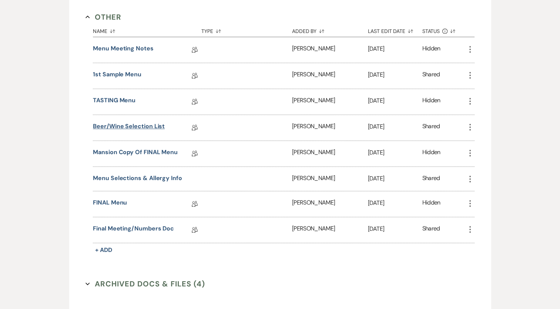
scroll to position [792, 0]
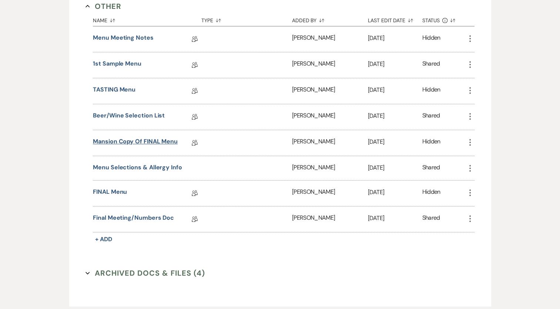
click at [136, 137] on link "Mansion Copy of FINAL Menu" at bounding box center [135, 142] width 85 height 11
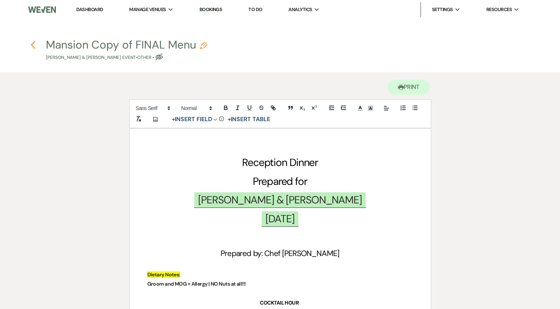
click at [36, 43] on icon "Previous" at bounding box center [33, 44] width 6 height 9
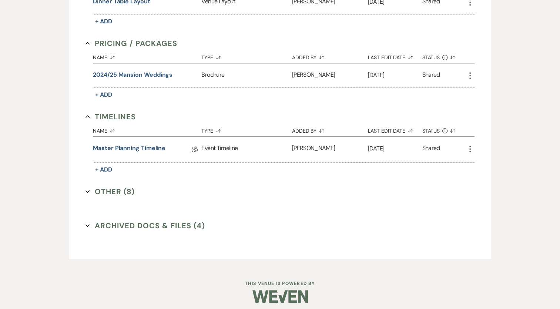
click at [125, 186] on button "Other (8) Expand" at bounding box center [110, 191] width 49 height 11
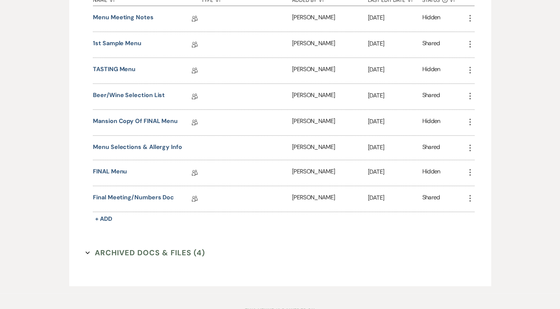
scroll to position [801, 0]
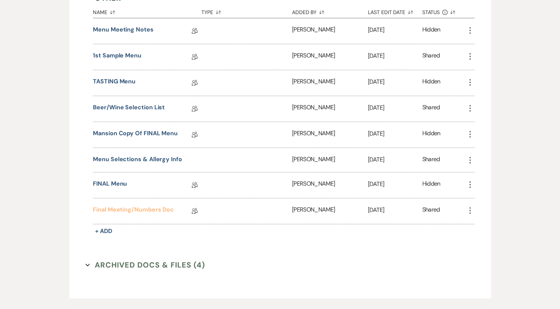
click at [140, 205] on link "Final Meeting/Numbers Doc" at bounding box center [133, 210] width 81 height 11
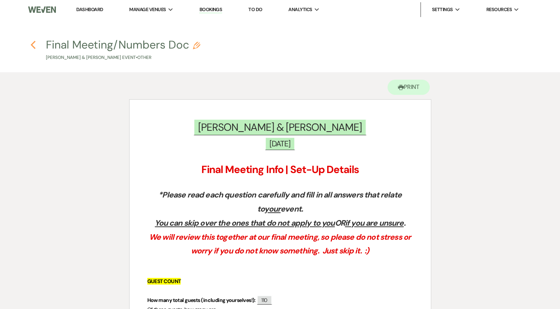
click at [33, 45] on icon "Previous" at bounding box center [33, 44] width 6 height 9
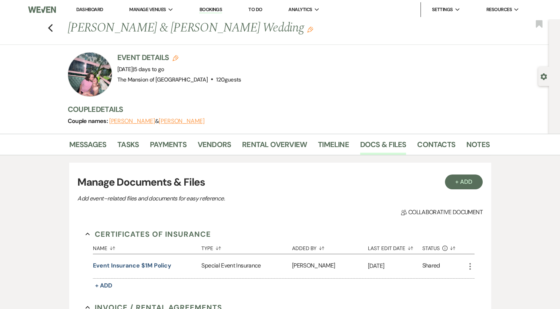
scroll to position [607, 0]
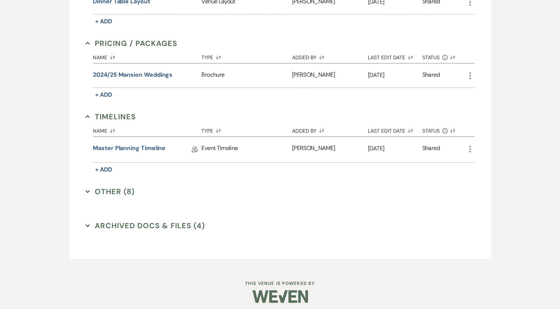
click at [109, 187] on button "Other (8) Expand" at bounding box center [110, 191] width 49 height 11
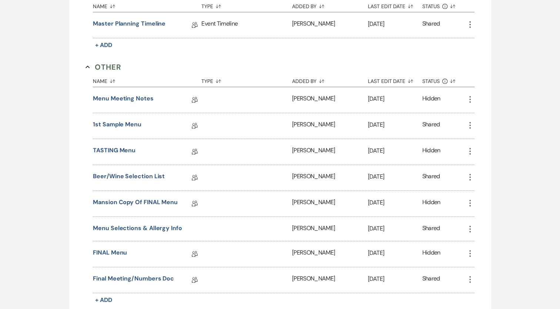
scroll to position [755, 0]
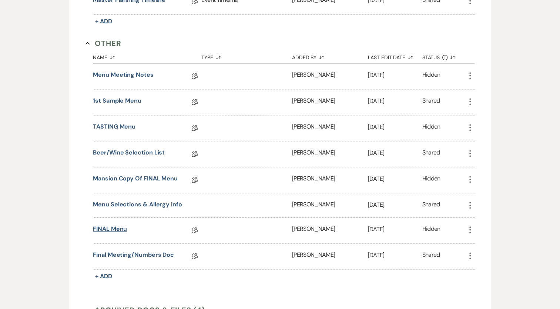
click at [118, 224] on link "FINAL Menu" at bounding box center [110, 229] width 34 height 11
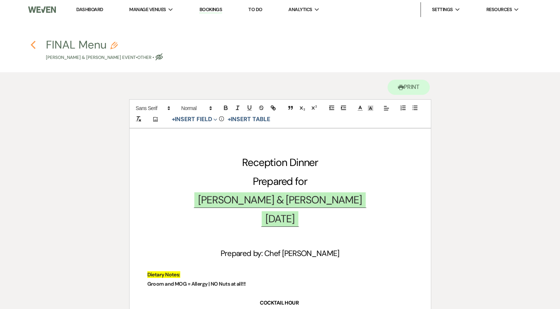
click at [34, 41] on icon "Previous" at bounding box center [33, 44] width 6 height 9
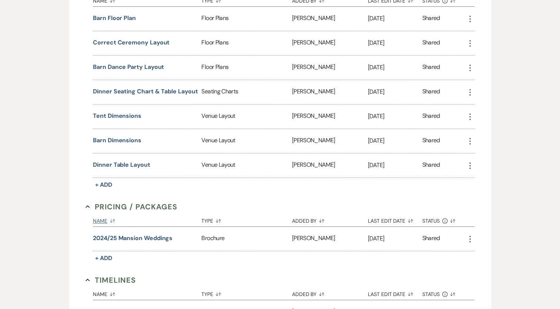
scroll to position [592, 0]
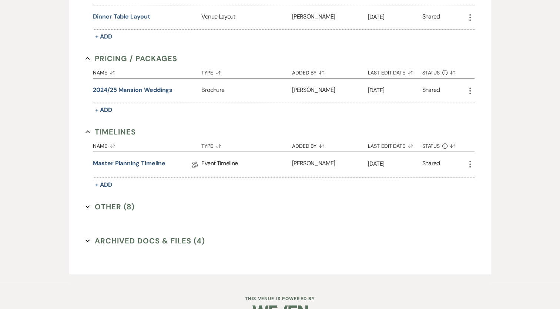
click at [104, 201] on button "Other (8) Expand" at bounding box center [110, 206] width 49 height 11
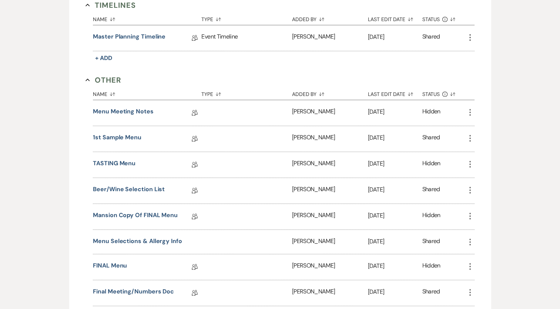
scroll to position [740, 0]
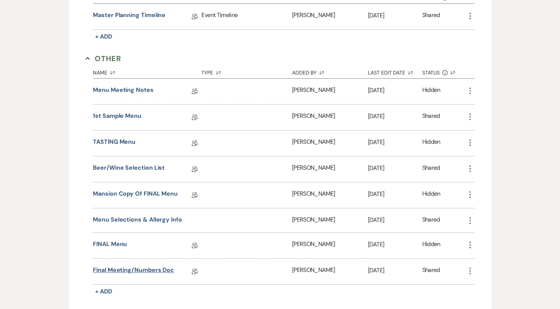
click at [140, 265] on link "Final Meeting/Numbers Doc" at bounding box center [133, 270] width 81 height 11
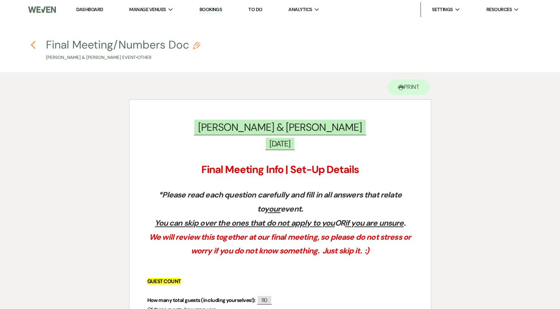
click at [32, 44] on use "button" at bounding box center [33, 45] width 5 height 8
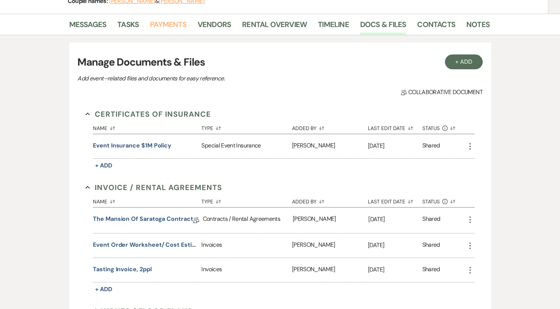
scroll to position [111, 0]
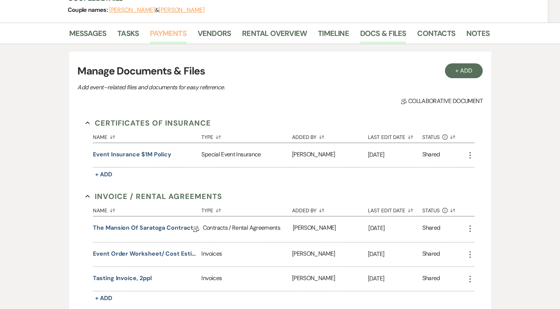
click at [170, 30] on link "Payments" at bounding box center [168, 35] width 37 height 16
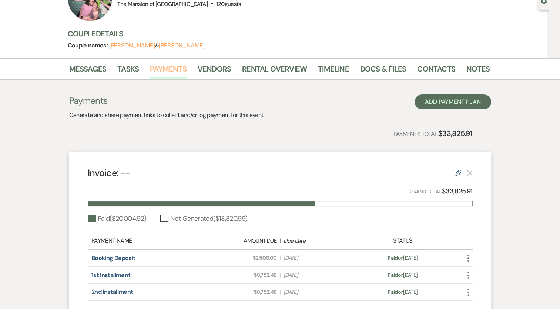
scroll to position [74, 0]
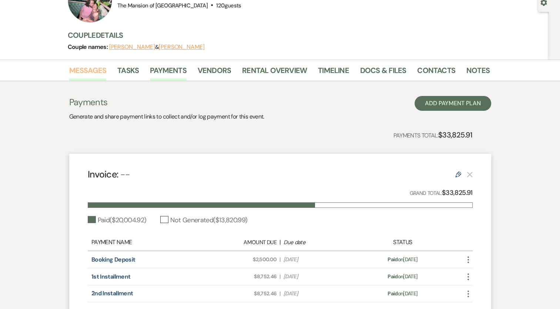
click at [91, 70] on link "Messages" at bounding box center [87, 72] width 37 height 16
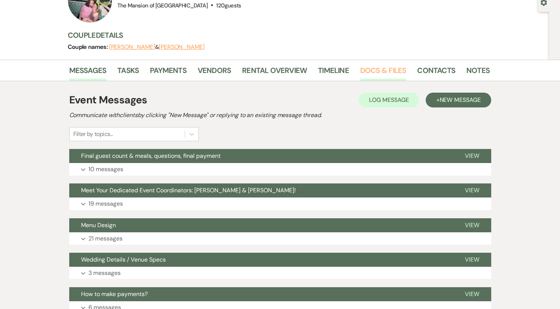
click at [365, 72] on link "Docs & Files" at bounding box center [383, 72] width 46 height 16
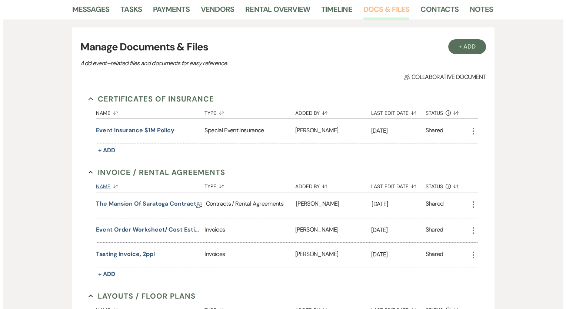
scroll to position [148, 0]
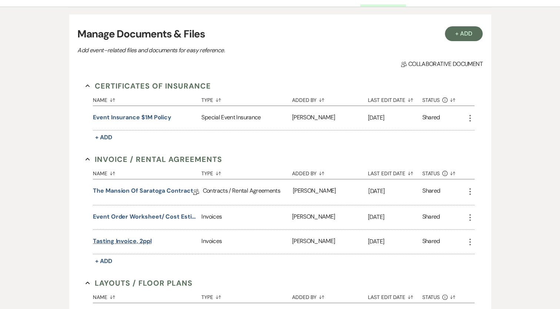
click at [138, 237] on button "Tasting Invoice, 2ppl" at bounding box center [122, 241] width 58 height 9
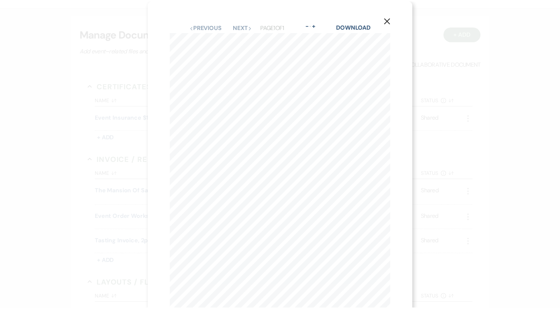
scroll to position [0, 0]
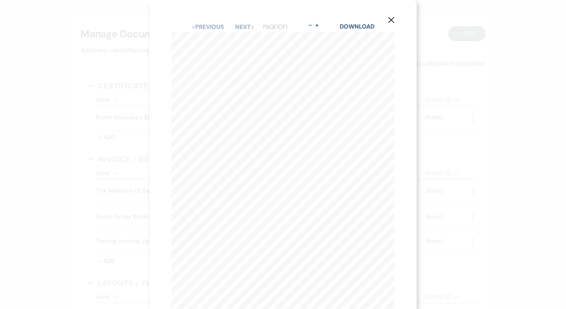
click at [392, 20] on icon "X" at bounding box center [391, 20] width 7 height 7
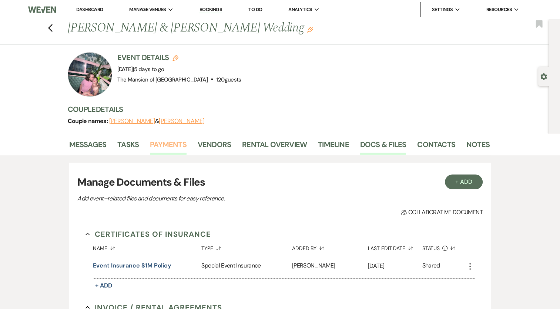
click at [168, 141] on link "Payments" at bounding box center [168, 146] width 37 height 16
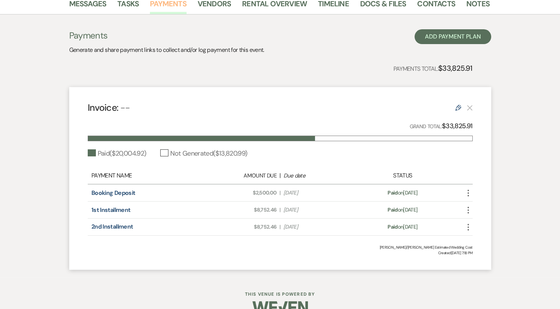
scroll to position [148, 0]
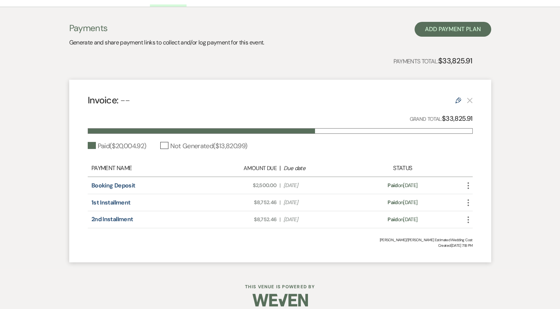
click at [459, 98] on use at bounding box center [458, 100] width 6 height 6
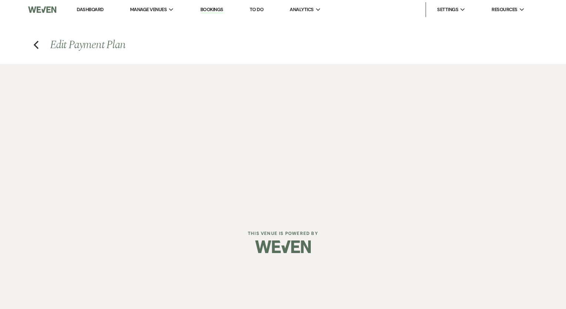
select select "1"
select select "true"
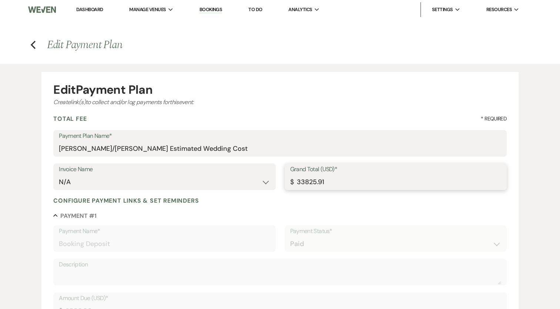
click at [337, 181] on input "33825.91" at bounding box center [395, 182] width 211 height 14
click at [336, 181] on input "33825.91" at bounding box center [395, 182] width 211 height 14
click at [338, 180] on input "33825.91" at bounding box center [395, 182] width 211 height 14
click at [321, 180] on input "33825.91" at bounding box center [395, 182] width 211 height 14
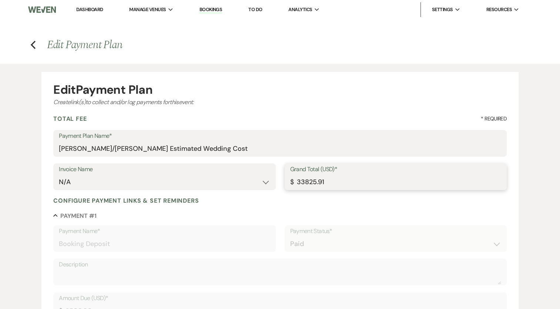
paste input "2326.83"
type input "32326.83"
click at [136, 149] on input "[PERSON_NAME]/[PERSON_NAME] Estimated Wedding Cost" at bounding box center [280, 148] width 442 height 14
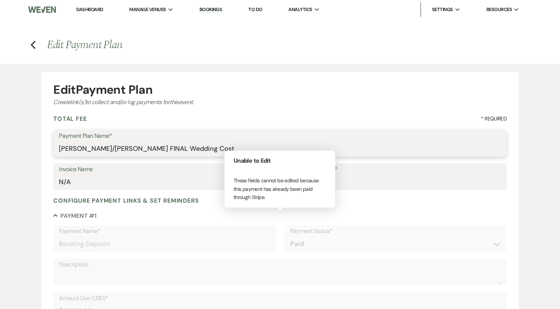
type input "[PERSON_NAME]/[PERSON_NAME] FINAL Wedding Cost"
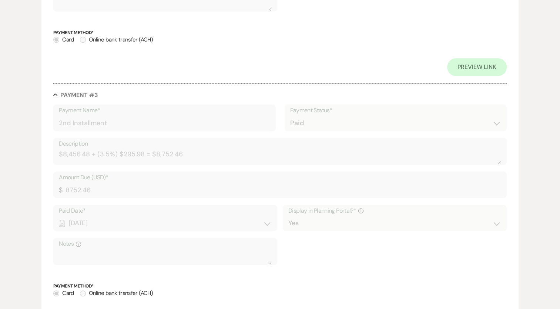
scroll to position [787, 0]
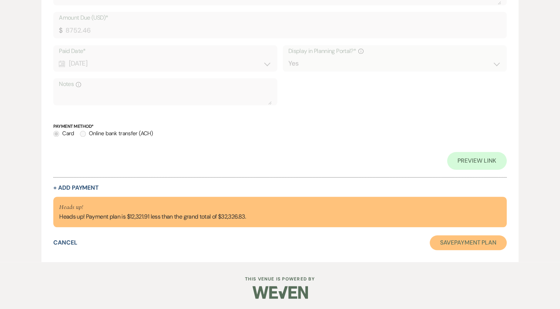
click at [446, 244] on button "Save Payment Plan" at bounding box center [468, 242] width 77 height 15
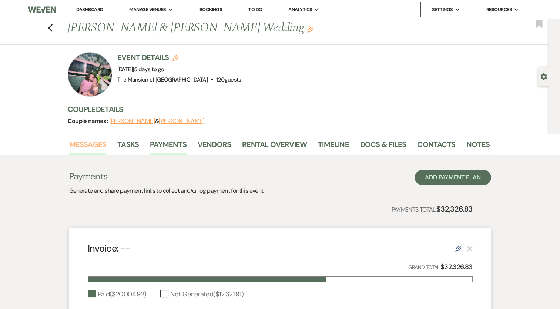
click at [79, 142] on link "Messages" at bounding box center [87, 146] width 37 height 16
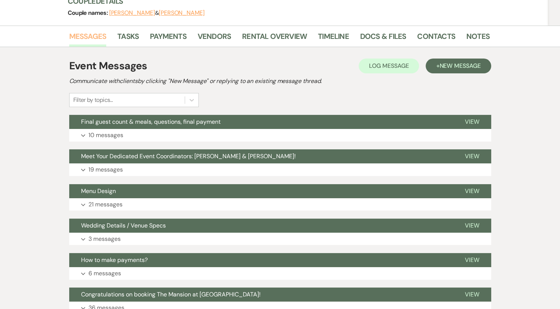
scroll to position [111, 0]
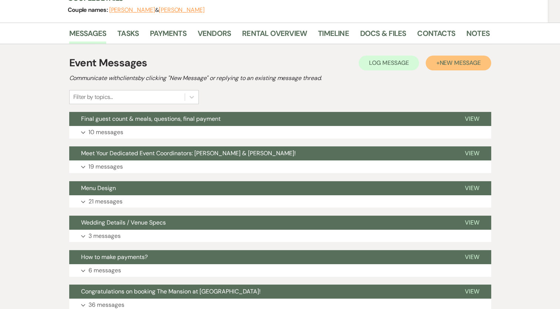
click at [441, 64] on span "New Message" at bounding box center [459, 63] width 41 height 8
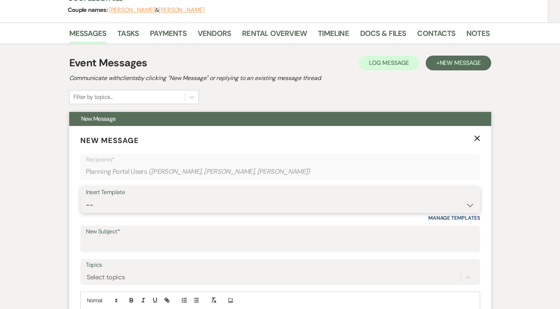
click at [148, 203] on select "-- Booking Template Final Number & Meeting Request Copy of Weven Planning Porta…" at bounding box center [280, 205] width 389 height 14
select select "5814"
click at [86, 198] on select "-- Booking Template Final Number & Meeting Request Copy of Weven Planning Porta…" at bounding box center [280, 205] width 389 height 14
type input "Final Wedding Statement"
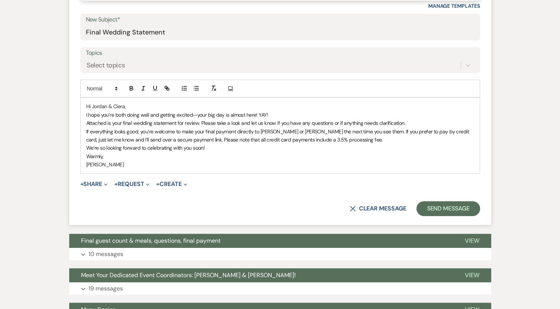
scroll to position [333, 0]
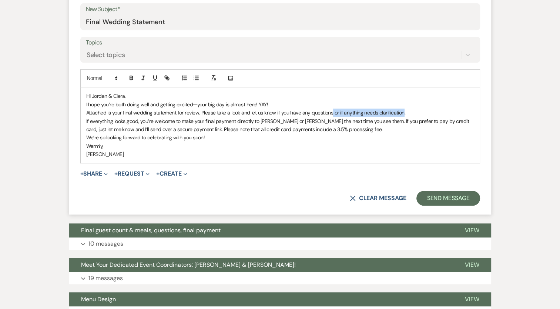
drag, startPoint x: 331, startPoint y: 114, endPoint x: 403, endPoint y: 111, distance: 71.5
click at [403, 111] on span "Attached is your final wedding statement for review. Please take a look and let…" at bounding box center [245, 112] width 319 height 7
click at [106, 138] on span "We’re so looking forward to celebrating with you soon!" at bounding box center [145, 137] width 119 height 7
click at [195, 137] on span "We’re looking forward to celebrating with you soon!" at bounding box center [142, 137] width 112 height 7
click at [98, 173] on button "+ Share Expand" at bounding box center [94, 174] width 28 height 6
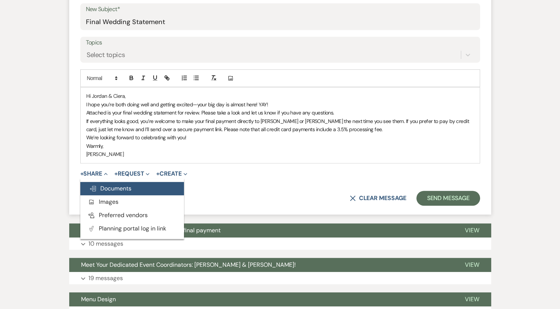
click at [107, 188] on span "Doc Upload Documents" at bounding box center [110, 188] width 42 height 8
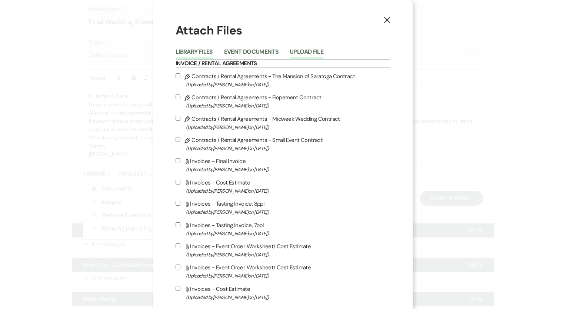
click at [303, 52] on button "Upload File" at bounding box center [306, 54] width 34 height 10
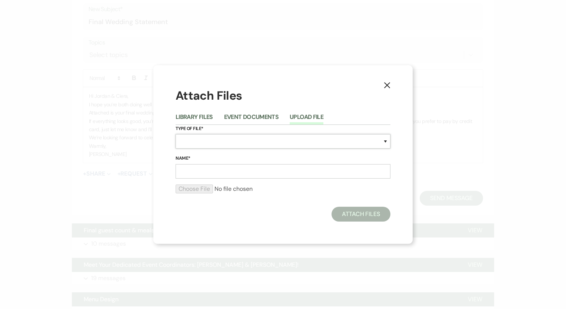
click at [200, 143] on select "Special Event Insurance Vendor Certificate of Insurance Contracts / Rental Agre…" at bounding box center [282, 141] width 215 height 14
select select "22"
click at [175, 134] on select "Special Event Insurance Vendor Certificate of Insurance Contracts / Rental Agre…" at bounding box center [282, 141] width 215 height 14
click at [224, 174] on input "Name*" at bounding box center [282, 171] width 215 height 14
type input "Final Wedding Invoice"
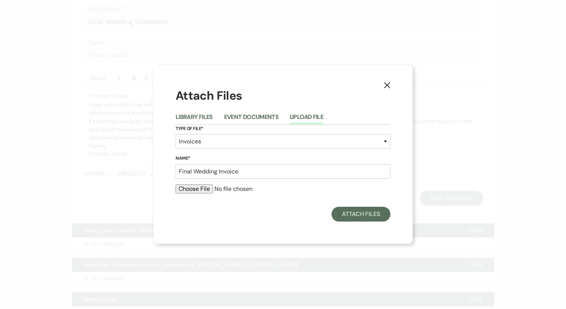
click at [205, 192] on input "file" at bounding box center [282, 188] width 215 height 9
type input "C:\fakepath\Battleson_Lilly 2025 Event Order Worksheet.xlsx - Sheet1 (1).pdf"
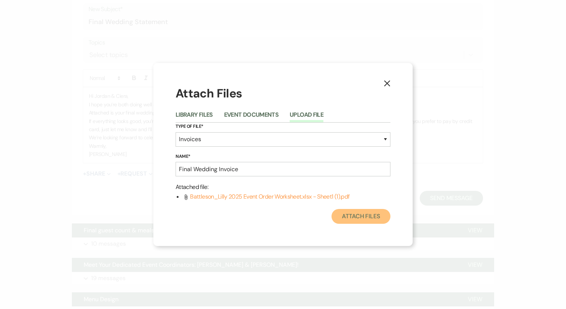
click at [361, 213] on button "Attach Files" at bounding box center [360, 216] width 59 height 15
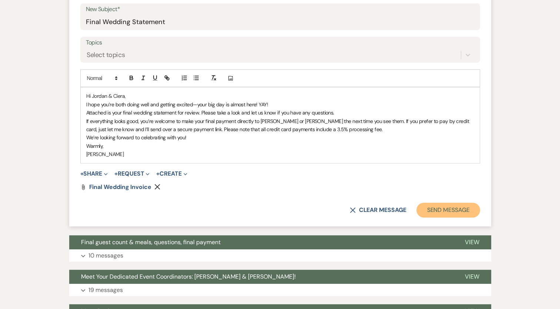
click at [449, 210] on button "Send Message" at bounding box center [447, 209] width 63 height 15
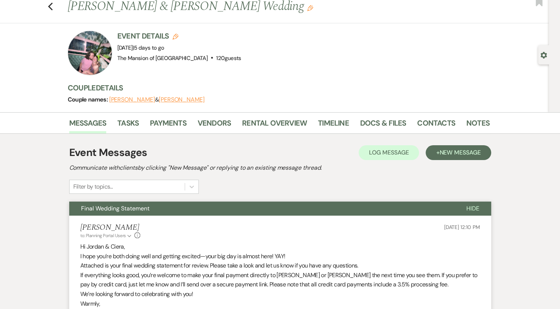
scroll to position [0, 0]
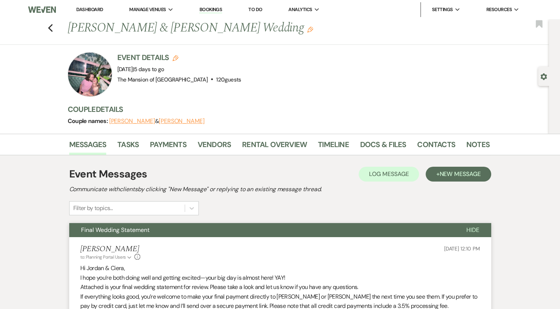
click at [89, 11] on link "Dashboard" at bounding box center [89, 9] width 27 height 6
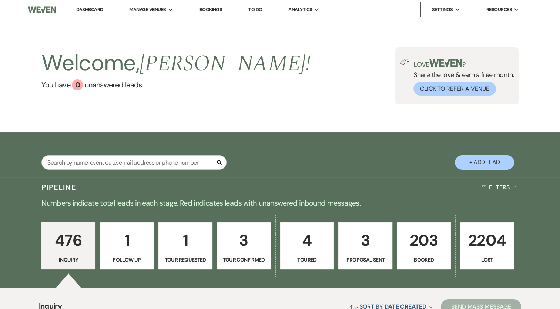
click at [418, 250] on p "203" at bounding box center [424, 240] width 44 height 25
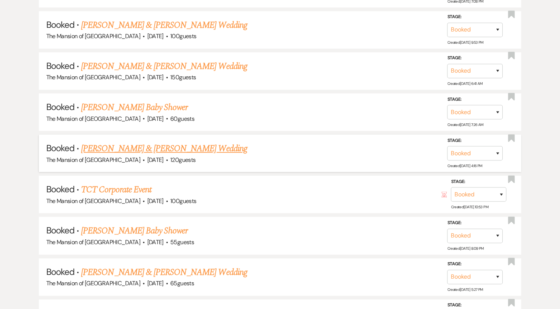
scroll to position [666, 0]
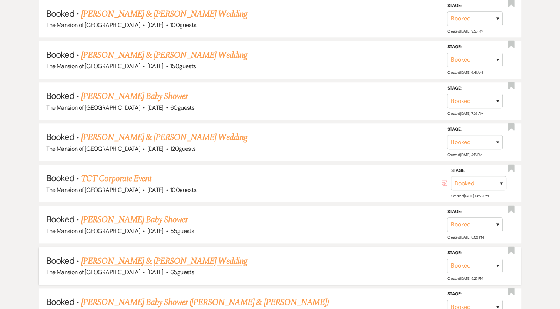
click at [169, 254] on link "[PERSON_NAME] & [PERSON_NAME] Wedding" at bounding box center [164, 260] width 166 height 13
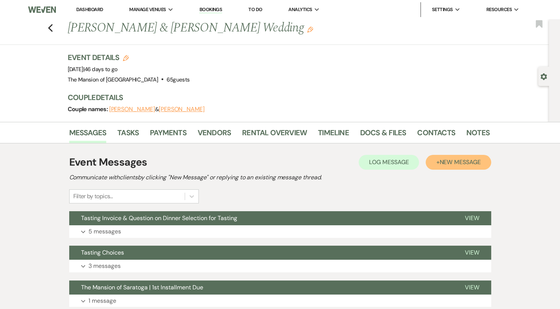
click at [438, 161] on button "+ New Message" at bounding box center [458, 162] width 65 height 15
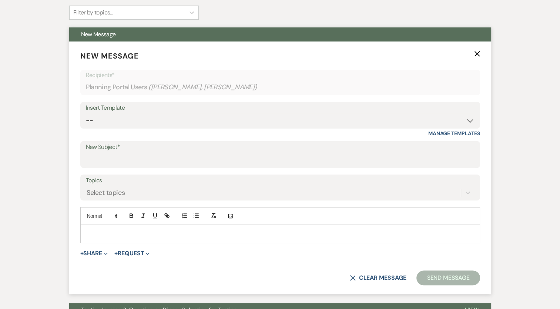
scroll to position [185, 0]
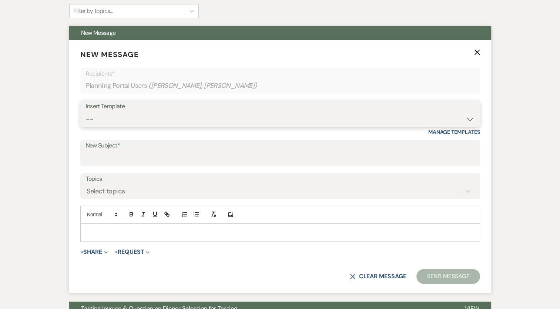
click at [157, 120] on select "-- Booking Template Final Number & Meeting Request Copy of Weven Planning Porta…" at bounding box center [280, 119] width 389 height 14
select select "1290"
click at [86, 112] on select "-- Booking Template Final Number & Meeting Request Copy of Weven Planning Porta…" at bounding box center [280, 119] width 389 height 14
type input "The Mansion of Saratoga | 1st Installment Due"
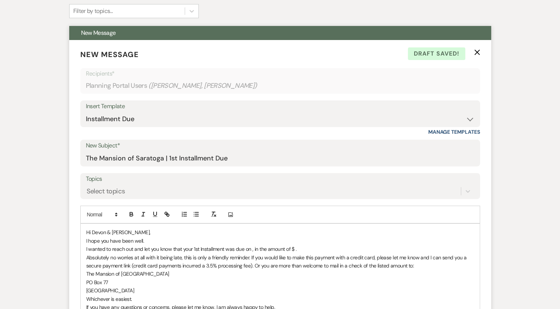
click at [200, 246] on p "I wanted to reach out and let you know that your 1st Installment was due on , i…" at bounding box center [280, 249] width 388 height 8
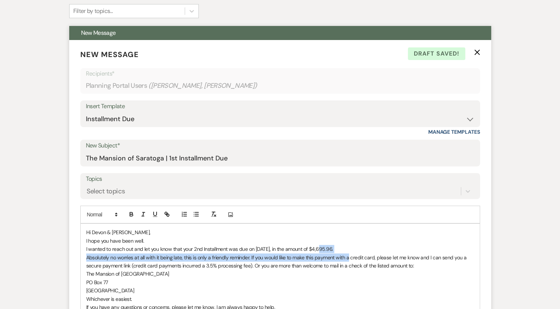
drag, startPoint x: 318, startPoint y: 248, endPoint x: 349, endPoint y: 252, distance: 31.7
click at [349, 252] on div "Hi Devon & [PERSON_NAME], I hope you have been well. I wanted to reach out and …" at bounding box center [280, 278] width 399 height 108
click at [342, 249] on p "I wanted to reach out and let you know that your 2nd Installment was due on [DA…" at bounding box center [280, 249] width 388 height 8
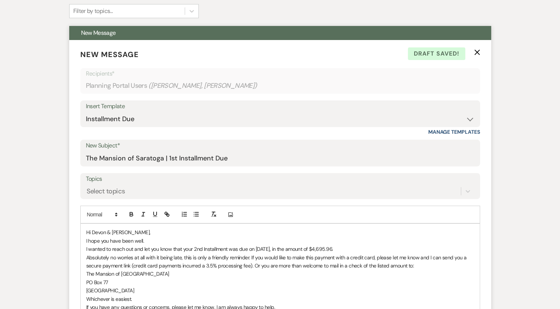
drag, startPoint x: 319, startPoint y: 247, endPoint x: 346, endPoint y: 249, distance: 27.2
click at [346, 249] on p "I wanted to reach out and let you know that your 2nd Installment was due on [DA…" at bounding box center [280, 249] width 388 height 8
click at [133, 213] on icon "button" at bounding box center [131, 214] width 7 height 7
click at [188, 259] on p "Absolutely no worries at all with it being late, this is only a friendly remind…" at bounding box center [280, 261] width 388 height 17
click at [184, 259] on p "Absolutely no worries at all with it being late, this is only a friendly remind…" at bounding box center [280, 261] width 388 height 17
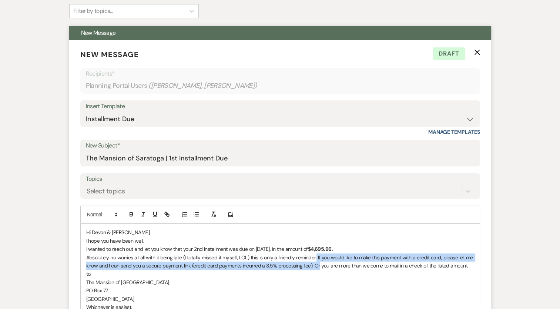
drag, startPoint x: 317, startPoint y: 257, endPoint x: 317, endPoint y: 266, distance: 8.9
click at [317, 266] on p "Absolutely no worries at all with it being late (I totally missed it myself, LO…" at bounding box center [280, 265] width 388 height 25
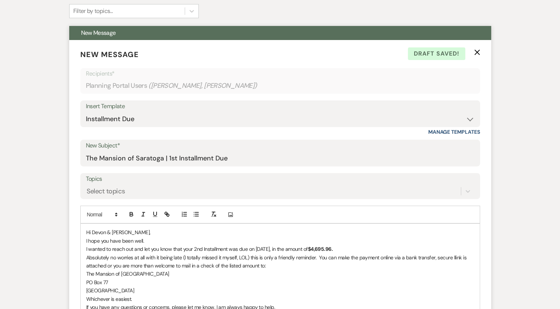
click at [452, 258] on p "Absolutely no worries at all with it being late (I totally missed it myself, LO…" at bounding box center [280, 261] width 388 height 17
click at [452, 261] on p "Absolutely no worries at all with it being late (I totally missed it myself, LO…" at bounding box center [280, 261] width 388 height 17
click at [440, 248] on p "I wanted to reach out and let you know that your 2nd Installment was due on [DA…" at bounding box center [280, 249] width 388 height 8
click at [436, 258] on p "Absolutely no worries at all with it being late (I totally missed it myself, LO…" at bounding box center [280, 261] width 388 height 17
click at [191, 273] on p "The Mansion of [GEOGRAPHIC_DATA]" at bounding box center [280, 273] width 388 height 8
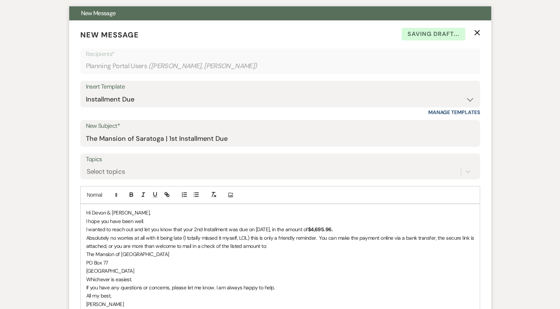
scroll to position [259, 0]
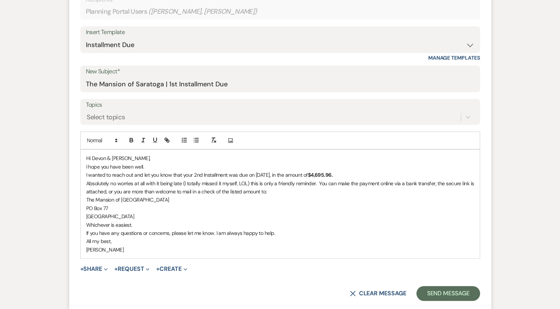
click at [166, 246] on p "[PERSON_NAME]" at bounding box center [280, 249] width 388 height 8
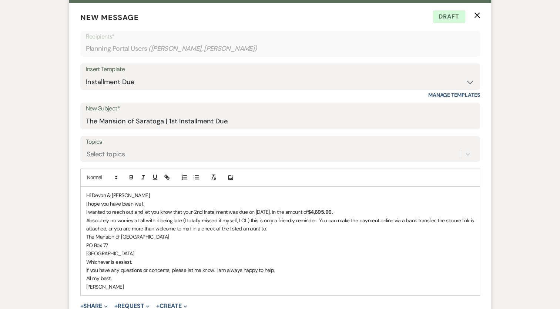
click at [257, 212] on p "I wanted to reach out and let you know that your 2nd Installment was due on [DA…" at bounding box center [280, 212] width 388 height 8
drag, startPoint x: 255, startPoint y: 213, endPoint x: 278, endPoint y: 213, distance: 23.3
click at [278, 213] on p "I wanted to reach out and let you know that your 2nd Installment was due on [DA…" at bounding box center [280, 212] width 388 height 8
click at [128, 175] on icon "button" at bounding box center [131, 177] width 7 height 7
click at [181, 232] on p "The Mansion of [GEOGRAPHIC_DATA]" at bounding box center [280, 236] width 388 height 8
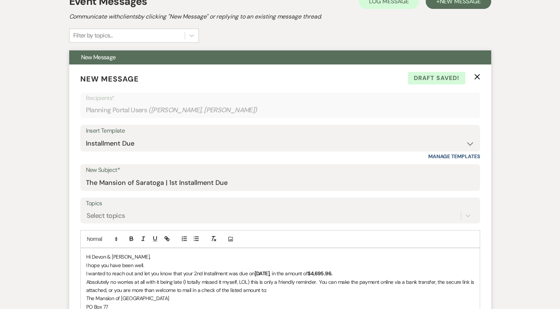
scroll to position [111, 0]
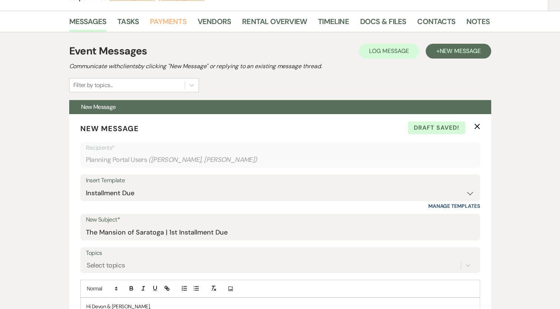
click at [156, 19] on link "Payments" at bounding box center [168, 24] width 37 height 16
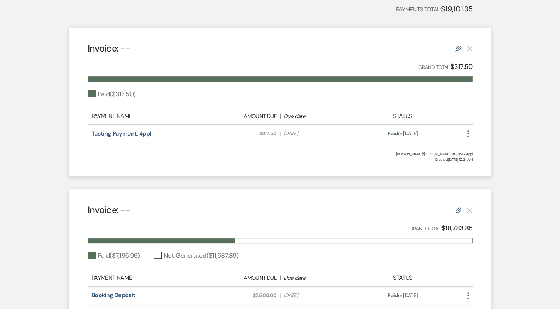
scroll to position [259, 0]
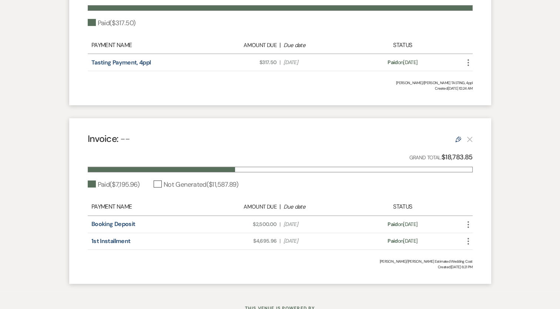
click at [455, 137] on icon "Edit" at bounding box center [458, 139] width 6 height 6
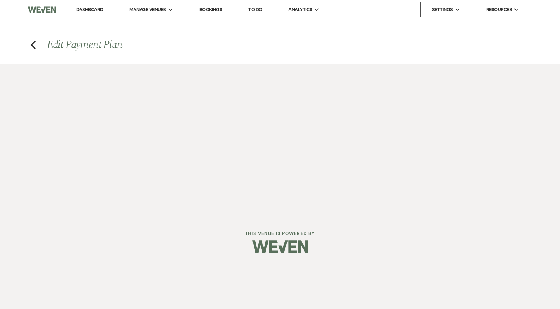
select select "1"
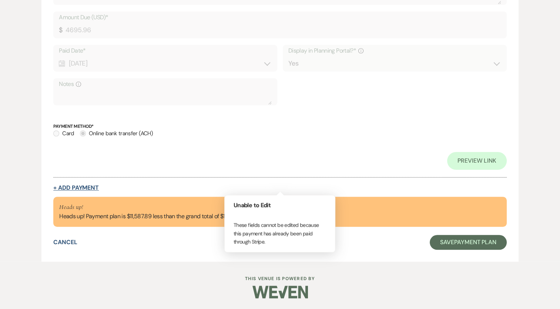
click at [77, 188] on button "+ Add Payment" at bounding box center [76, 188] width 46 height 6
select select "2"
select select "flat"
select select "true"
select select "client"
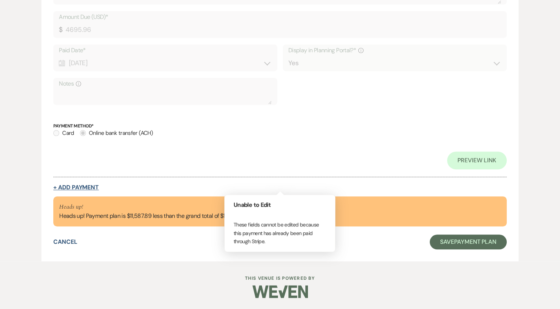
select select "weeks"
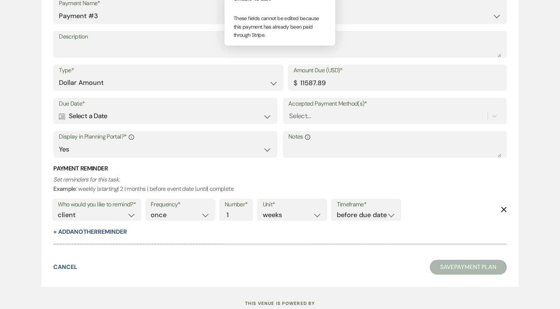
scroll to position [686, 0]
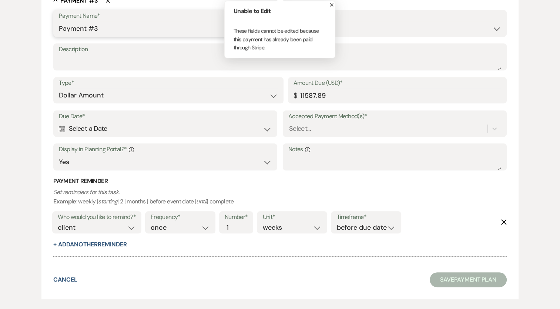
click at [86, 30] on input "Payment #3" at bounding box center [164, 28] width 211 height 14
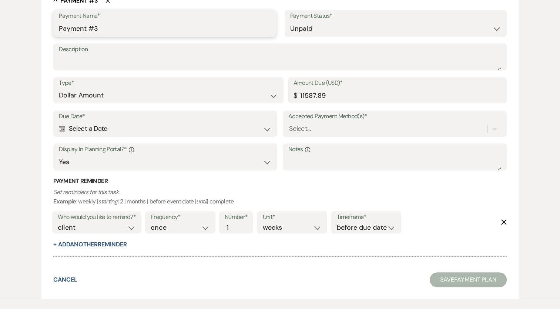
drag, startPoint x: 86, startPoint y: 30, endPoint x: 90, endPoint y: 29, distance: 4.1
click at [88, 30] on input "Payment #3" at bounding box center [164, 28] width 211 height 14
type input "2nd Installment"
click at [337, 98] on input "11587.89" at bounding box center [398, 95] width 208 height 14
click at [314, 95] on input "11587.89" at bounding box center [398, 95] width 208 height 14
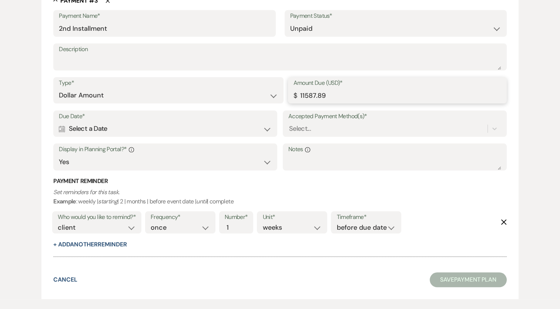
click at [314, 95] on input "11587.89" at bounding box center [398, 95] width 208 height 14
click at [315, 95] on input "11587.89" at bounding box center [398, 95] width 208 height 14
paste input "4695.96"
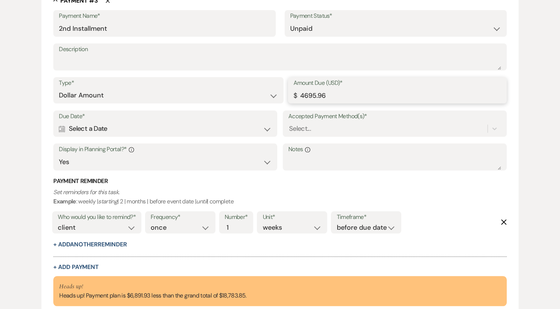
type input "4695.96"
click at [64, 128] on icon "Calendar" at bounding box center [62, 128] width 6 height 7
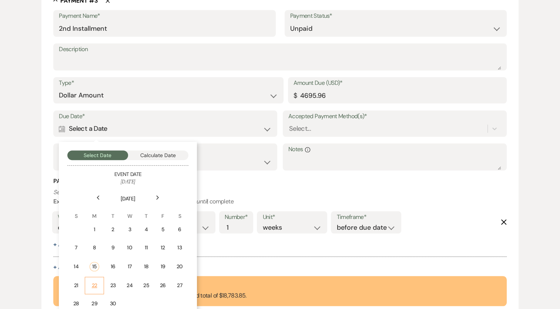
click at [93, 284] on div "22" at bounding box center [95, 285] width 10 height 8
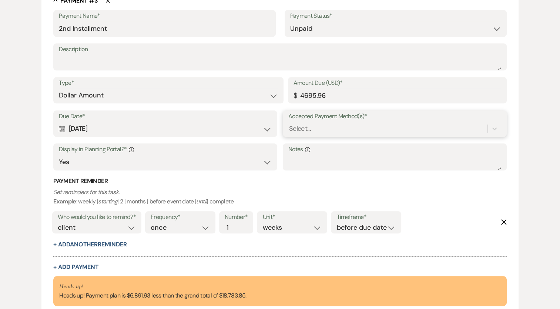
click at [302, 125] on div "Select..." at bounding box center [300, 129] width 22 height 10
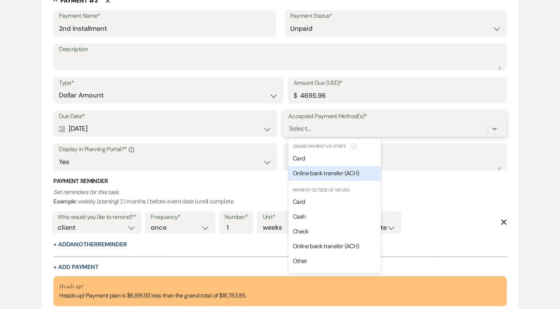
click at [301, 175] on span "Online bank transfer (ACH)" at bounding box center [326, 173] width 66 height 8
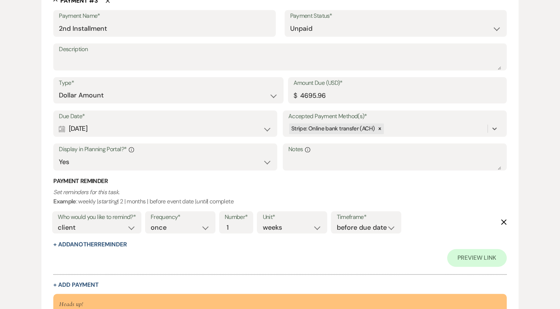
click at [503, 221] on icon "Delete" at bounding box center [504, 222] width 6 height 6
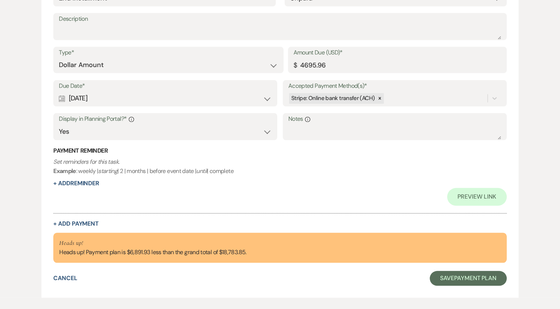
scroll to position [788, 0]
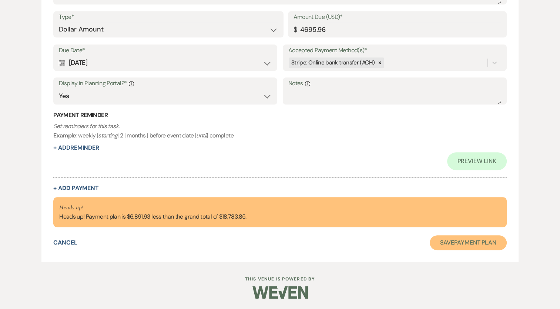
click at [447, 245] on button "Save Payment Plan" at bounding box center [468, 242] width 77 height 15
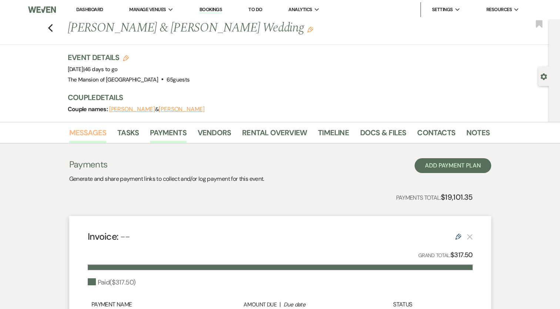
click at [95, 133] on link "Messages" at bounding box center [87, 135] width 37 height 16
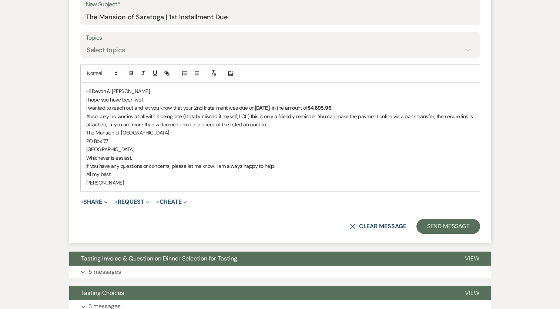
scroll to position [333, 0]
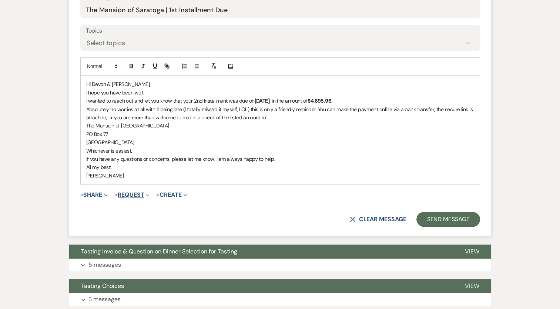
click at [141, 194] on button "+ Request Expand" at bounding box center [131, 195] width 35 height 6
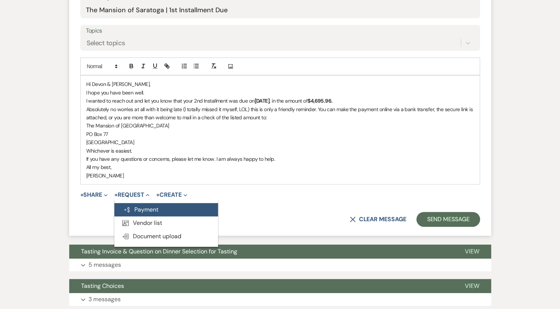
click at [144, 206] on button "Generate Payment Payment" at bounding box center [166, 209] width 104 height 13
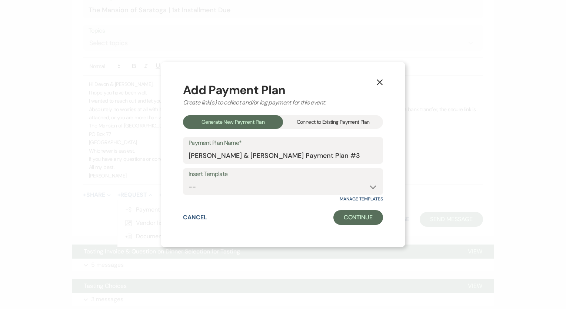
click at [329, 119] on div "Connect to Existing Payment Plan" at bounding box center [333, 122] width 100 height 14
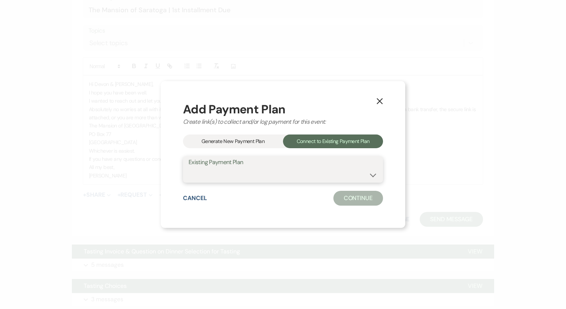
drag, startPoint x: 281, startPoint y: 178, endPoint x: 279, endPoint y: 183, distance: 5.1
click at [281, 179] on select "[PERSON_NAME]/[PERSON_NAME] TASTING, 4ppl [PERSON_NAME]/[PERSON_NAME] Estimated…" at bounding box center [282, 174] width 189 height 14
select select "19987"
click at [188, 167] on select "[PERSON_NAME]/[PERSON_NAME] TASTING, 4ppl [PERSON_NAME]/[PERSON_NAME] Estimated…" at bounding box center [282, 174] width 189 height 14
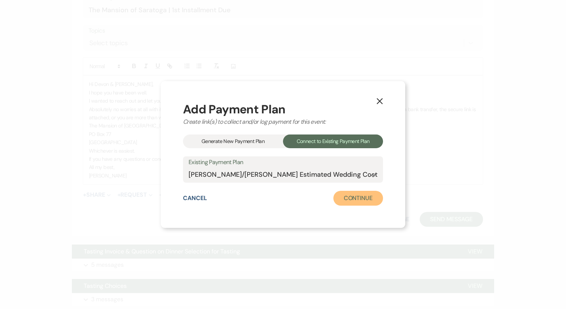
click at [366, 202] on button "Continue" at bounding box center [358, 198] width 50 height 15
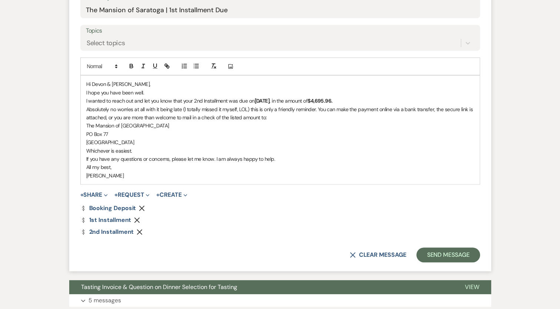
click at [141, 205] on icon "Remove" at bounding box center [142, 208] width 6 height 6
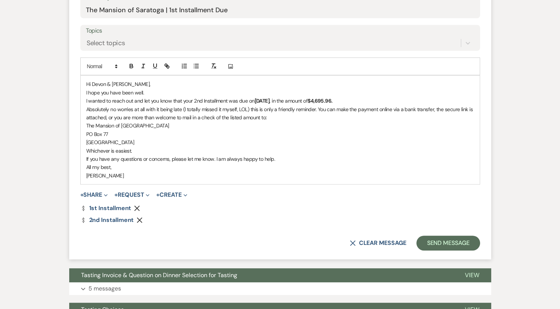
click at [138, 205] on icon "Remove" at bounding box center [137, 208] width 6 height 6
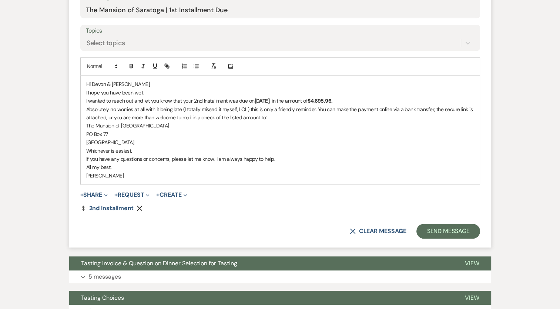
click at [153, 178] on p "[PERSON_NAME]" at bounding box center [280, 175] width 388 height 8
drag, startPoint x: 87, startPoint y: 123, endPoint x: 163, endPoint y: 140, distance: 78.0
click at [163, 140] on div "Hi Devon & [PERSON_NAME], I hope you have been well. I wanted to reach out and …" at bounding box center [280, 130] width 399 height 108
click at [133, 67] on icon "button" at bounding box center [131, 67] width 3 height 2
drag, startPoint x: 183, startPoint y: 153, endPoint x: 189, endPoint y: 150, distance: 6.1
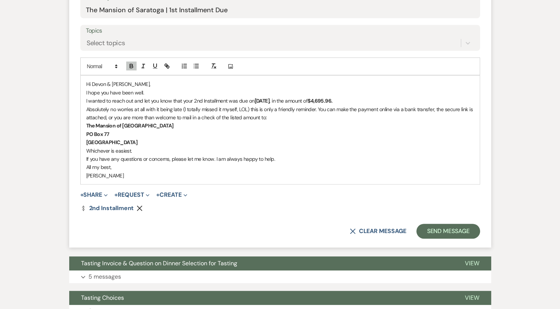
click at [184, 153] on p "Whichever is easiest." at bounding box center [280, 151] width 388 height 8
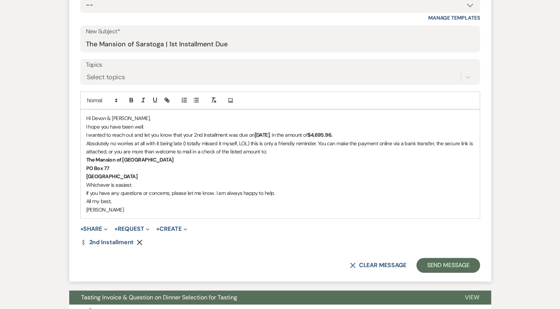
scroll to position [259, 0]
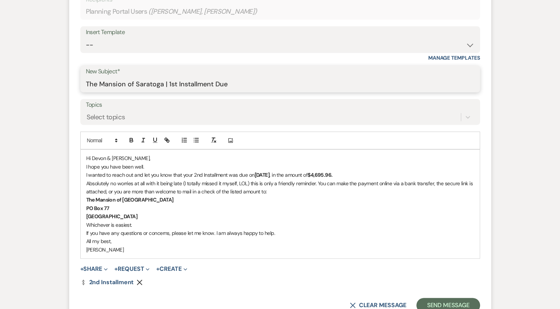
click at [176, 82] on input "The Mansion of Saratoga | 1st Installment Due" at bounding box center [280, 84] width 389 height 14
type input "The Mansion of Saratoga | 2nd Installment Due"
click at [195, 188] on p "Absolutely no worries at all with it being late (I totally missed it myself, LO…" at bounding box center [280, 187] width 388 height 17
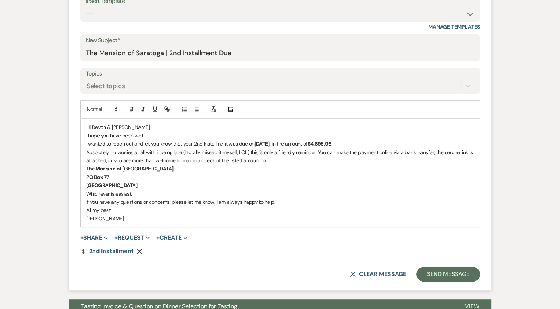
scroll to position [370, 0]
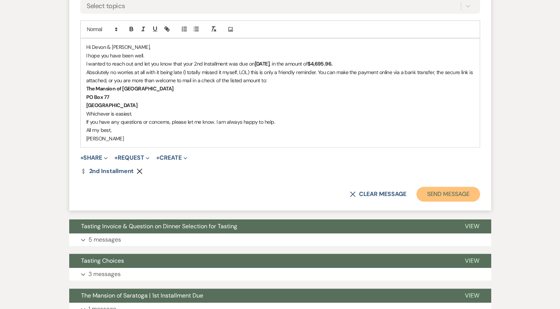
click at [434, 197] on button "Send Message" at bounding box center [447, 194] width 63 height 15
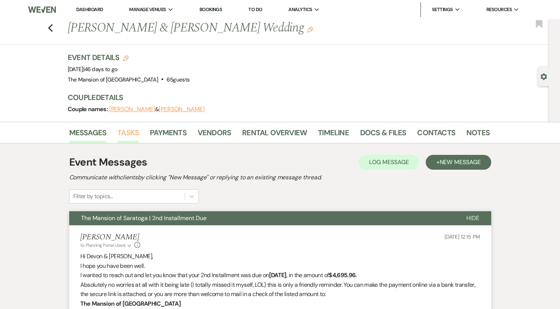
scroll to position [0, 0]
click at [84, 11] on link "Dashboard" at bounding box center [89, 9] width 27 height 6
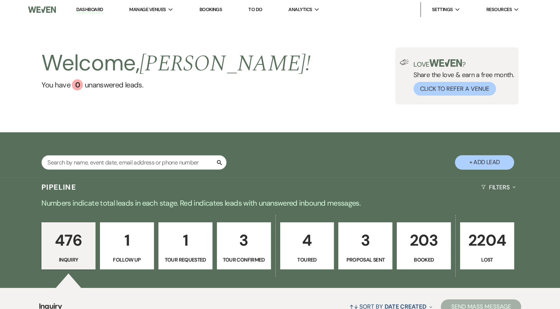
drag, startPoint x: 85, startPoint y: 7, endPoint x: 73, endPoint y: 0, distance: 14.0
click at [84, 8] on link "Dashboard" at bounding box center [89, 9] width 27 height 7
